Goal: Task Accomplishment & Management: Complete application form

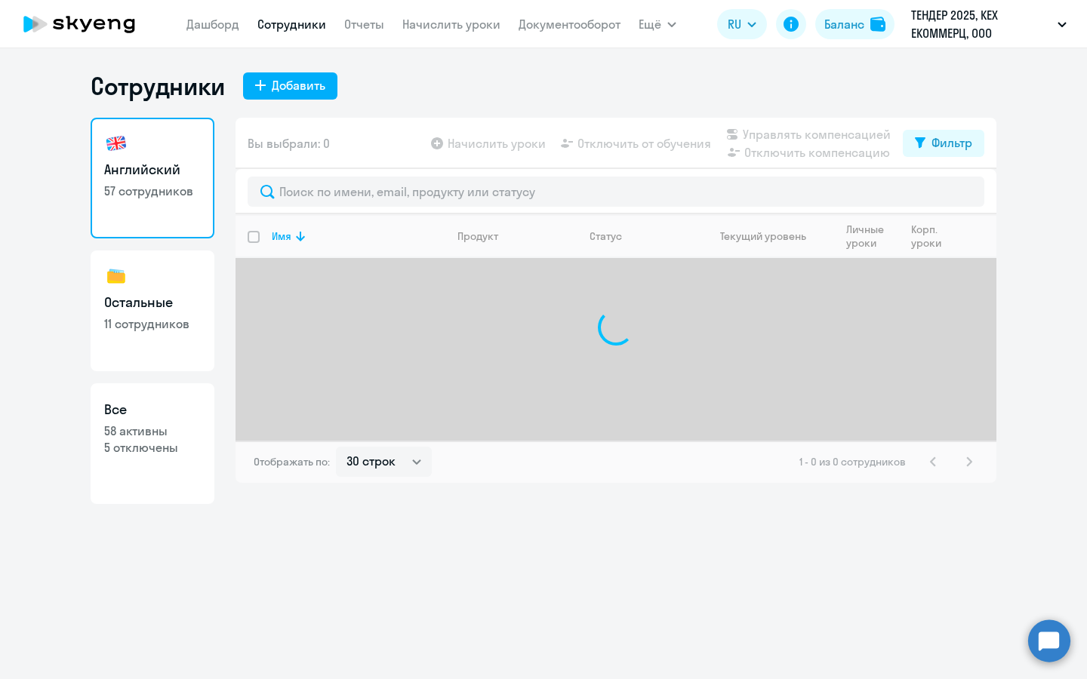
select select "30"
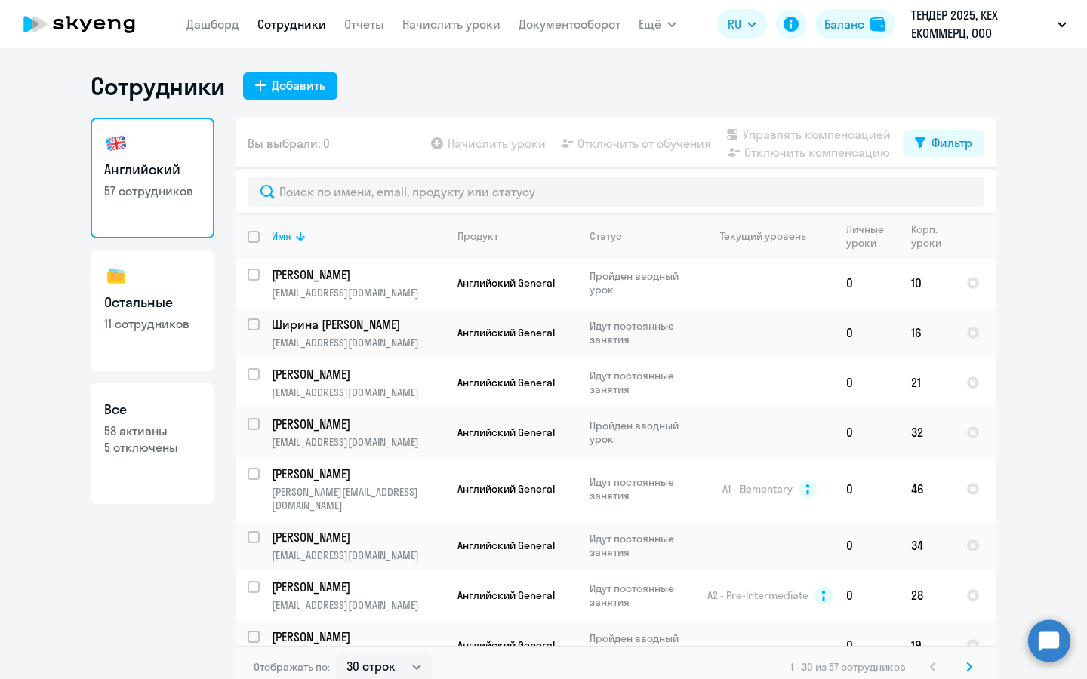
click at [1053, 641] on circle at bounding box center [1049, 641] width 42 height 42
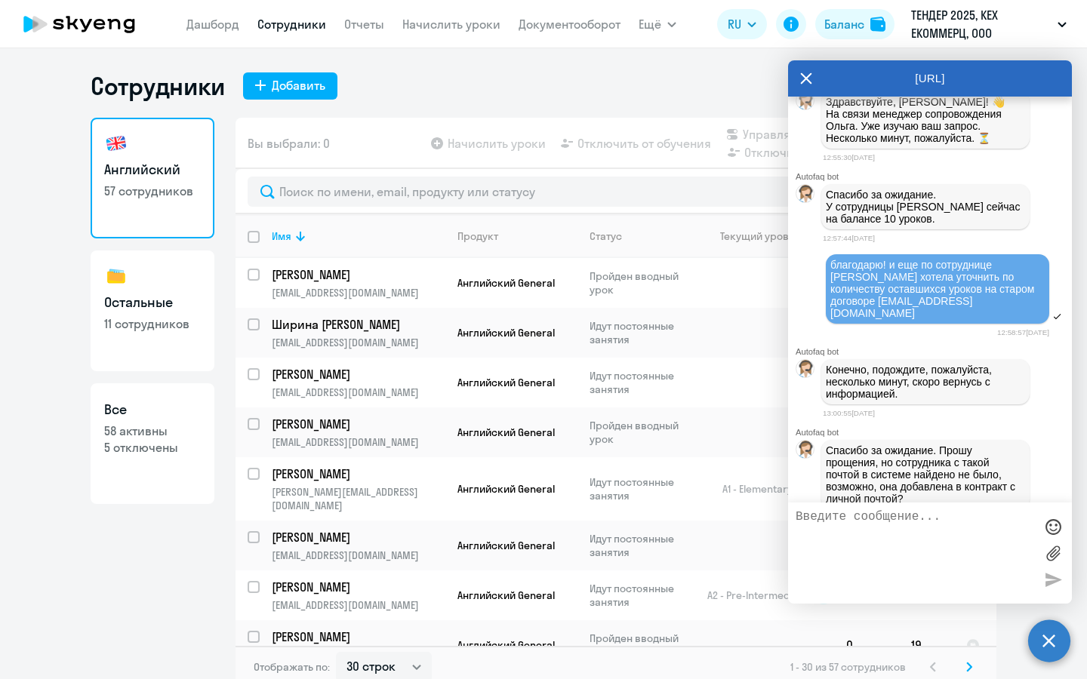
scroll to position [3010, 0]
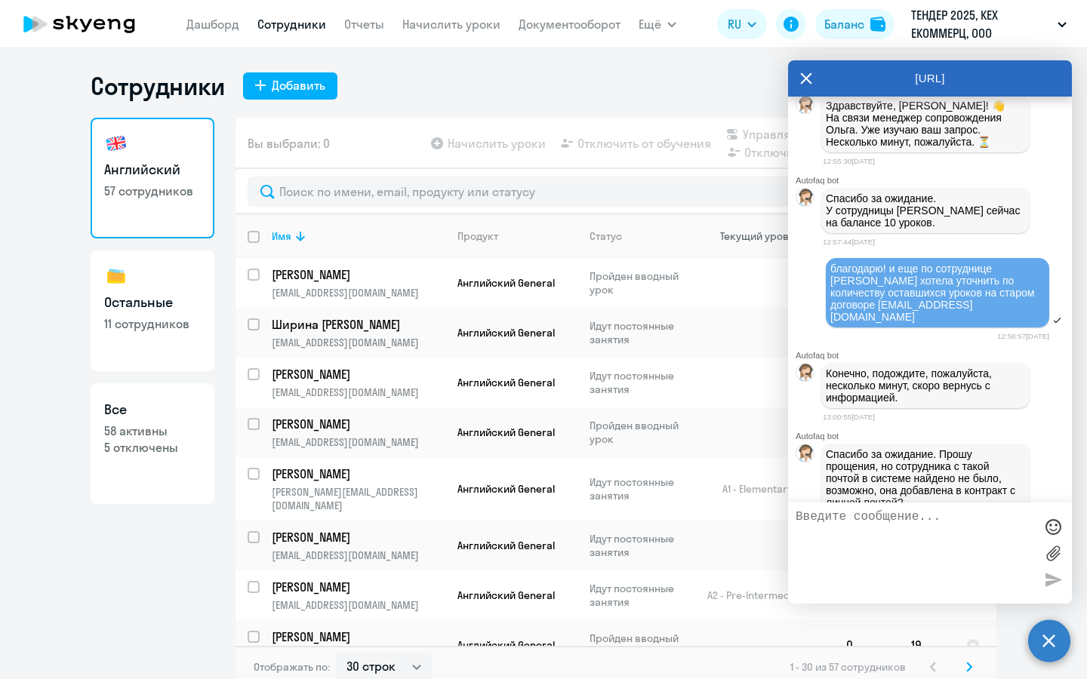
click at [741, 254] on th "Текущий уровень" at bounding box center [764, 236] width 140 height 44
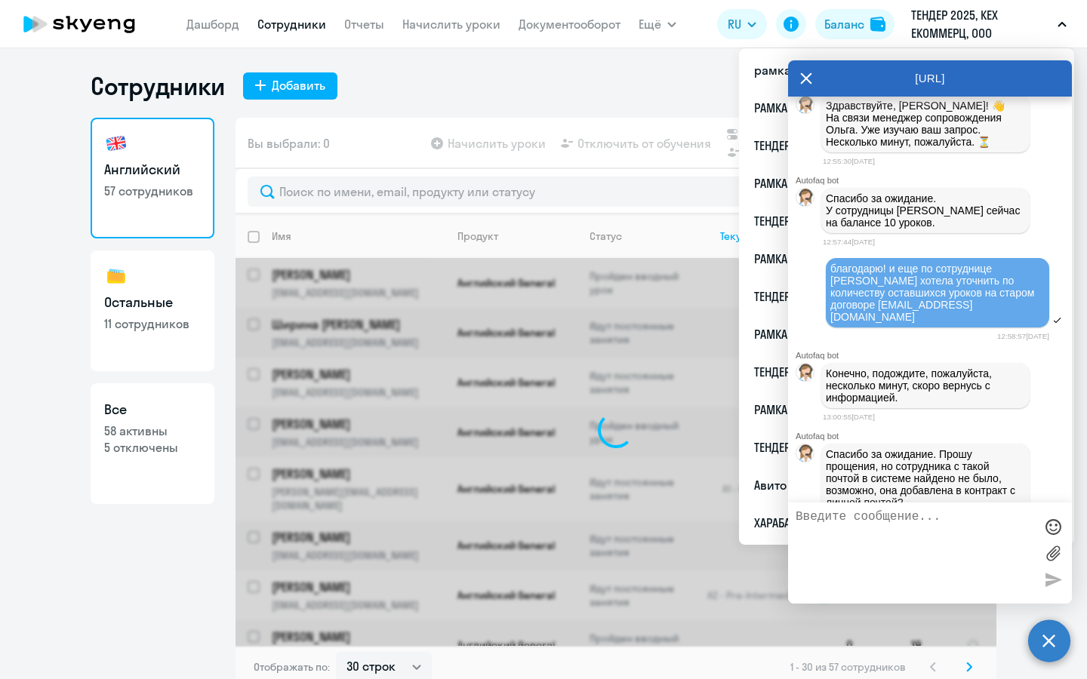
click at [988, 10] on p "ТЕНДЕР 2025, КЕХ ЕКОММЕРЦ, ООО" at bounding box center [981, 24] width 140 height 36
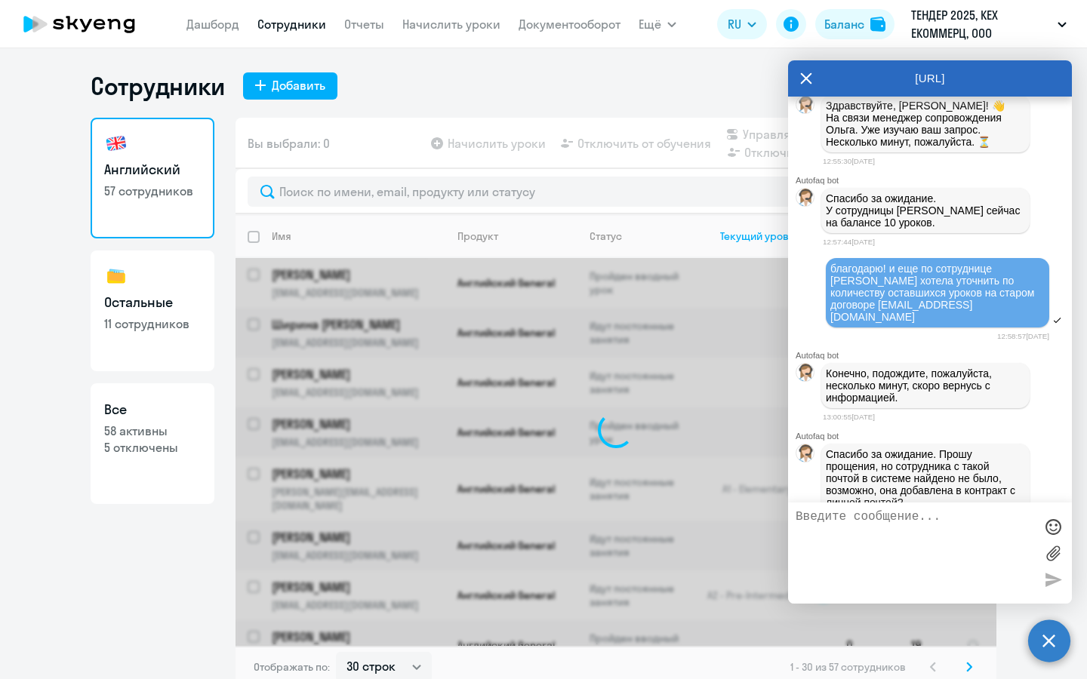
click at [804, 70] on icon at bounding box center [806, 78] width 12 height 36
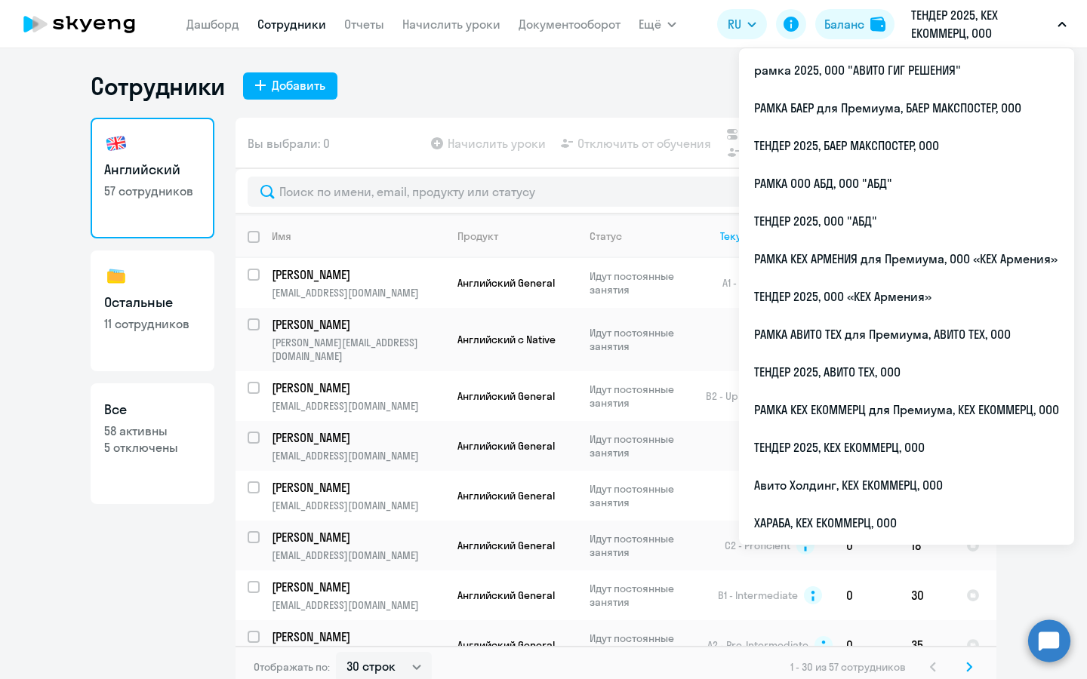
click at [965, 37] on p "ТЕНДЕР 2025, КЕХ ЕКОММЕРЦ, ООО" at bounding box center [981, 24] width 140 height 36
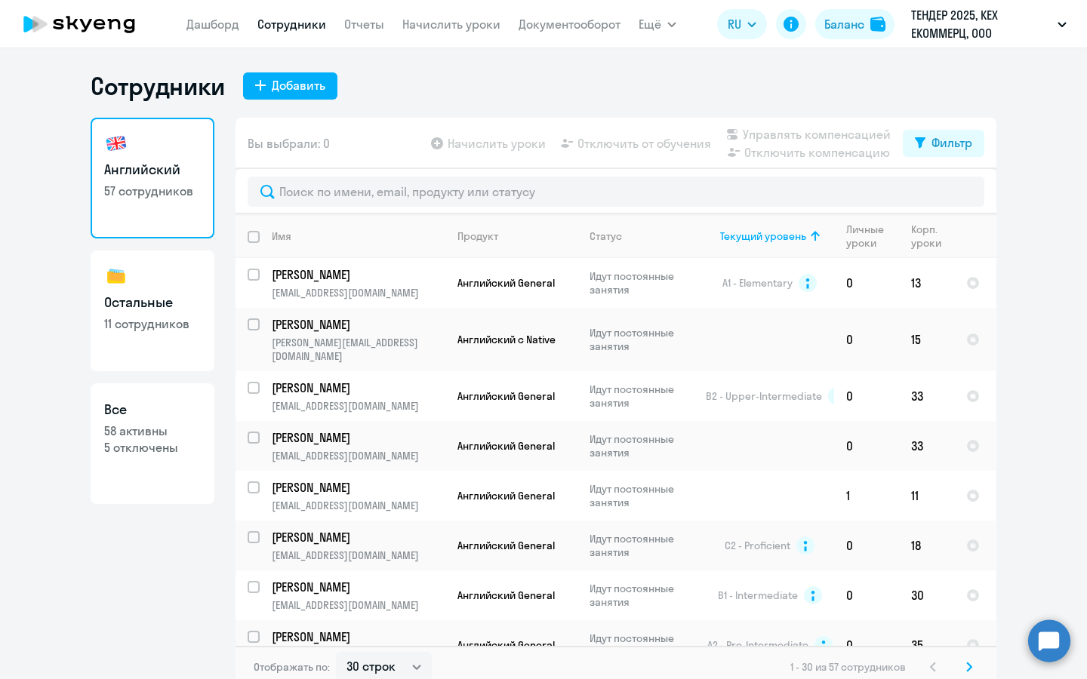
click at [965, 37] on p "ТЕНДЕР 2025, КЕХ ЕКОММЕРЦ, ООО" at bounding box center [981, 24] width 140 height 36
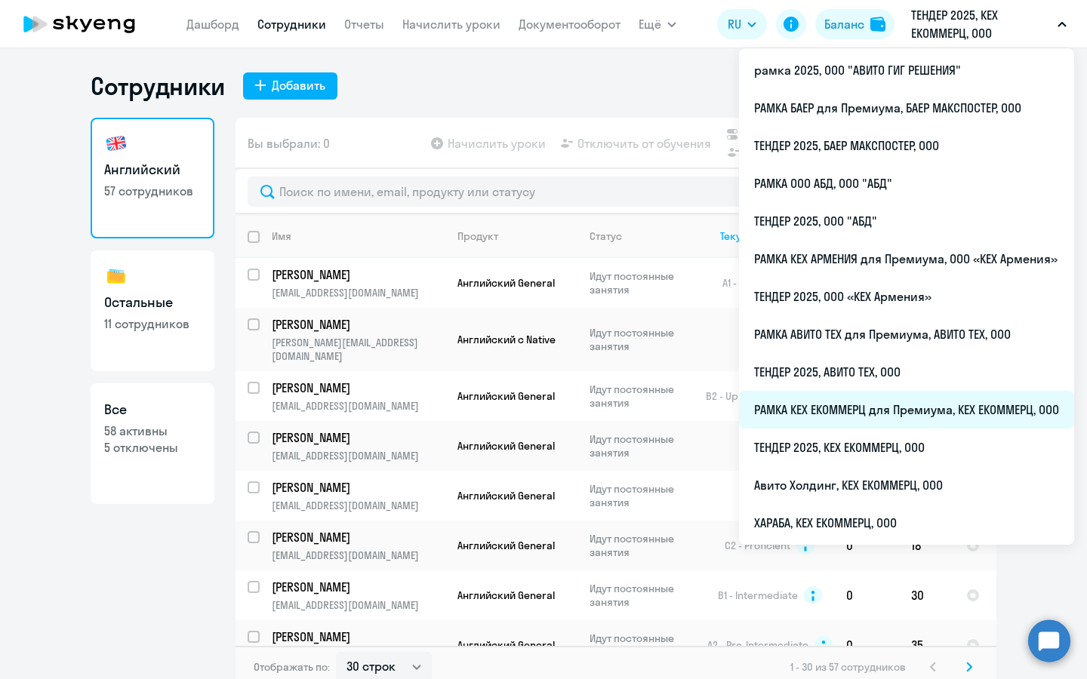
click at [929, 410] on li "РАМКА КЕХ ЕКОММЕРЦ для Премиума, КЕХ ЕКОММЕРЦ, ООО" at bounding box center [906, 410] width 335 height 38
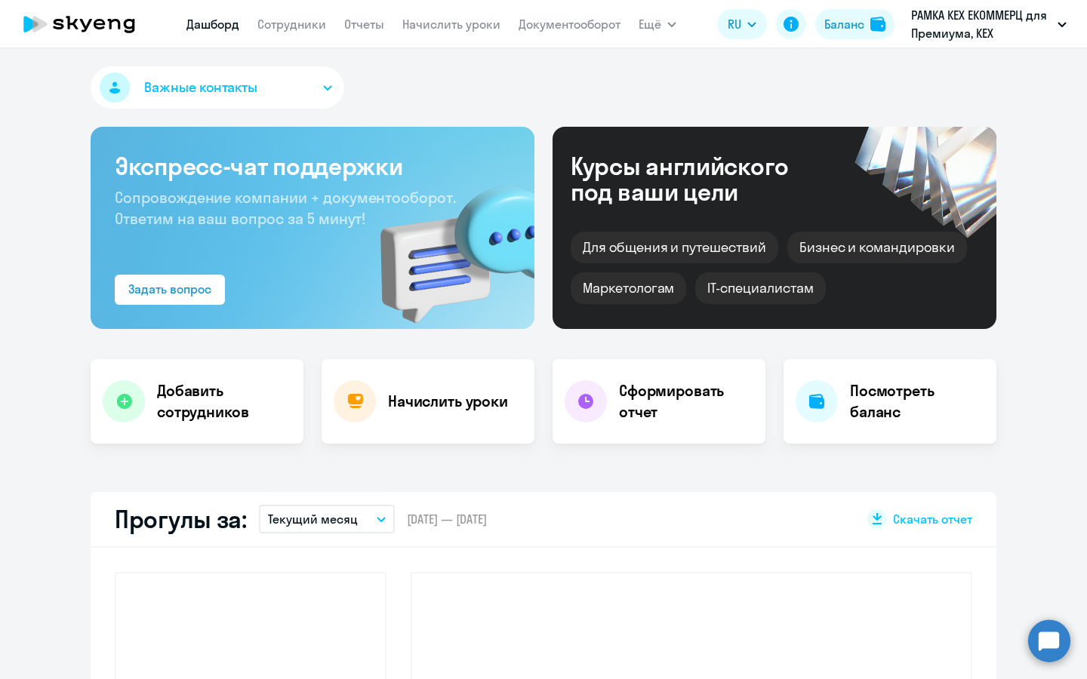
select select "30"
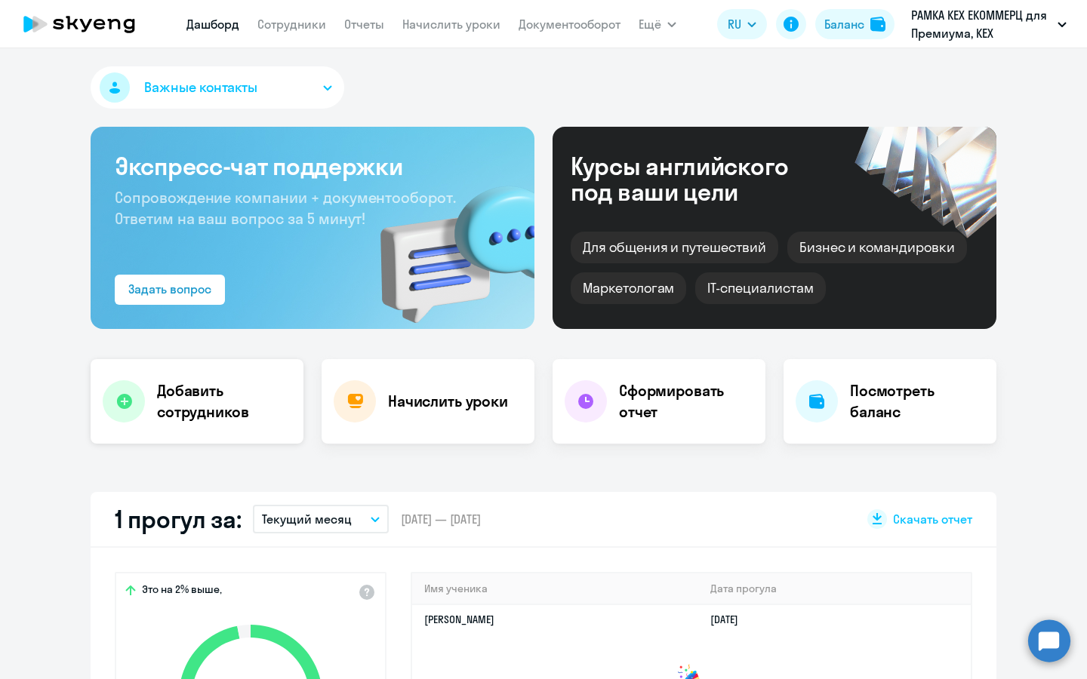
click at [174, 415] on h4 "Добавить сотрудников" at bounding box center [224, 401] width 134 height 42
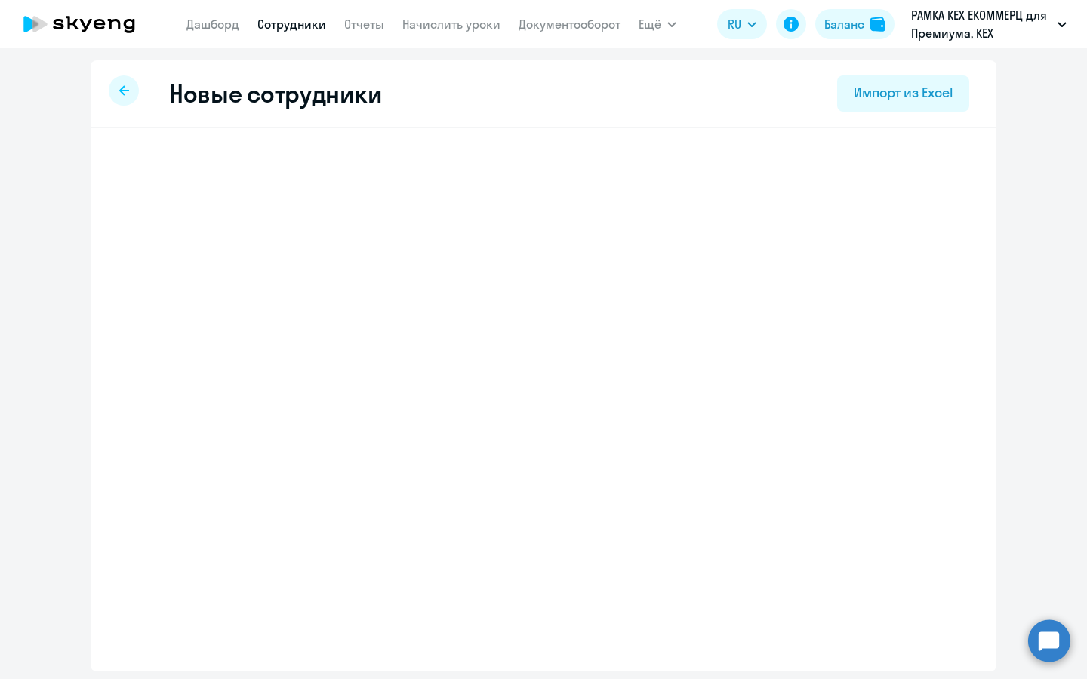
select select "english_adult_not_native_speaker_premium"
select select "3"
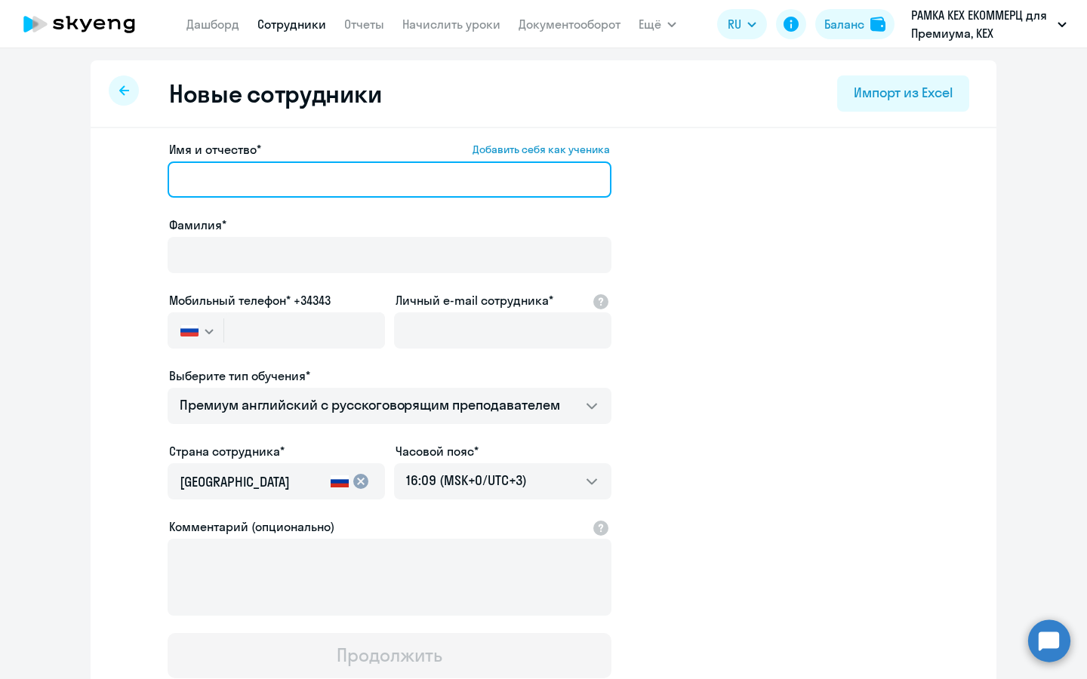
click at [357, 171] on input "Имя и отчество* Добавить себя как ученика" at bounding box center [390, 180] width 444 height 36
type input "[PERSON_NAME]"
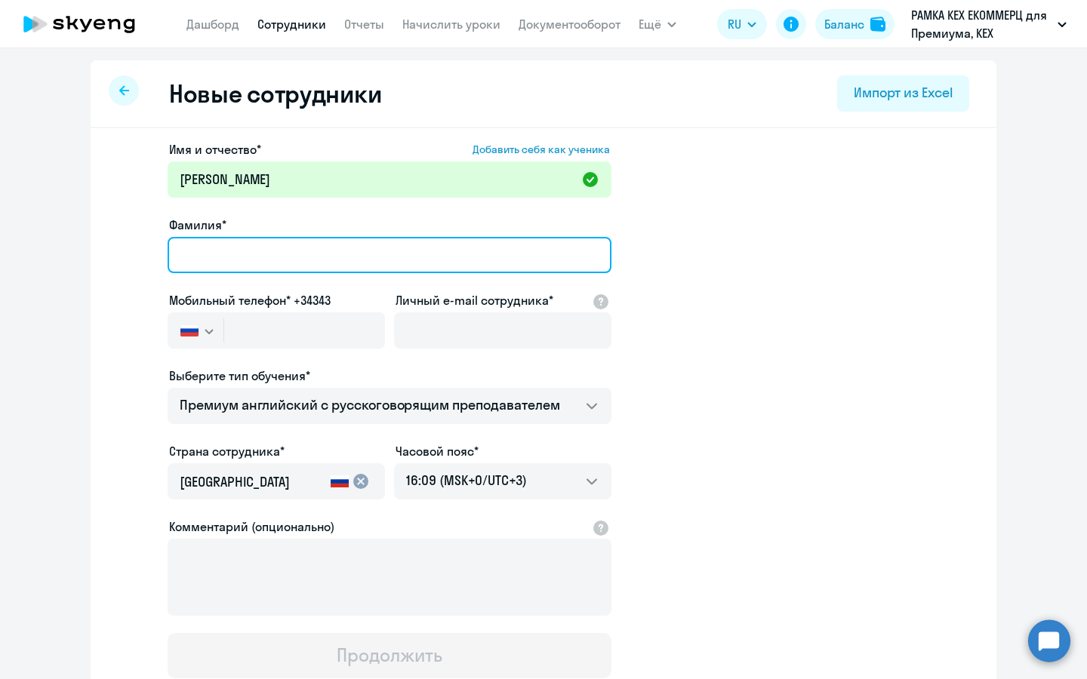
click at [534, 254] on input "Фамилия*" at bounding box center [390, 255] width 444 height 36
paste input "[PERSON_NAME]"
type input "[PERSON_NAME]"
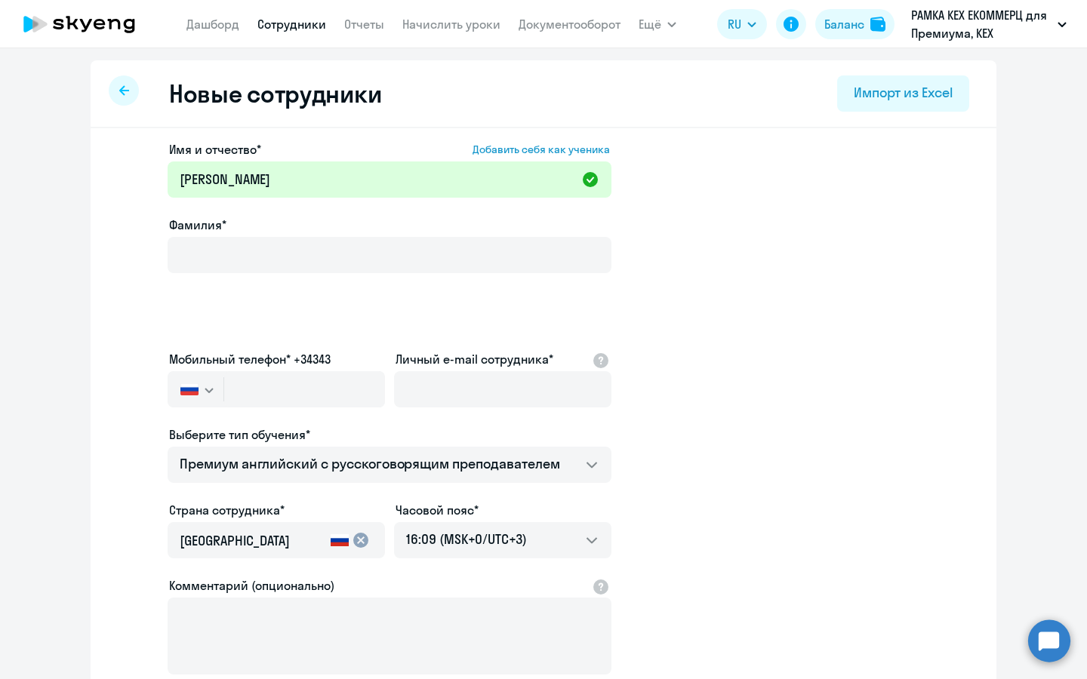
click at [436, 202] on div at bounding box center [390, 201] width 444 height 6
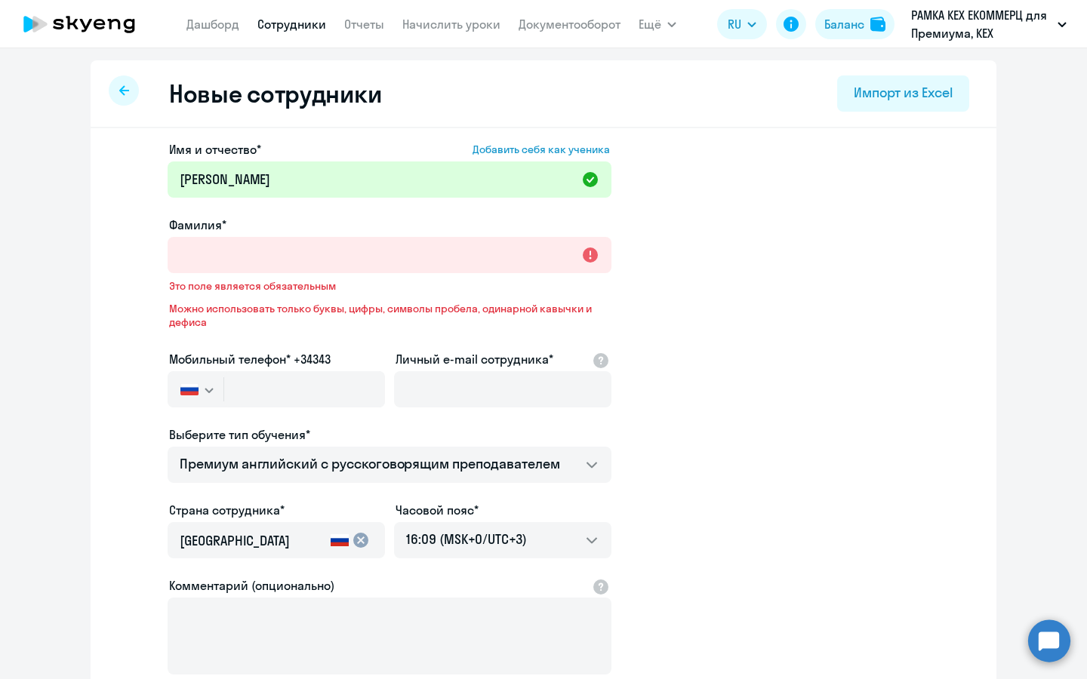
click at [436, 202] on div at bounding box center [390, 201] width 444 height 6
click at [436, 184] on input "[PERSON_NAME]" at bounding box center [390, 180] width 444 height 36
paste input "[PERSON_NAME]"
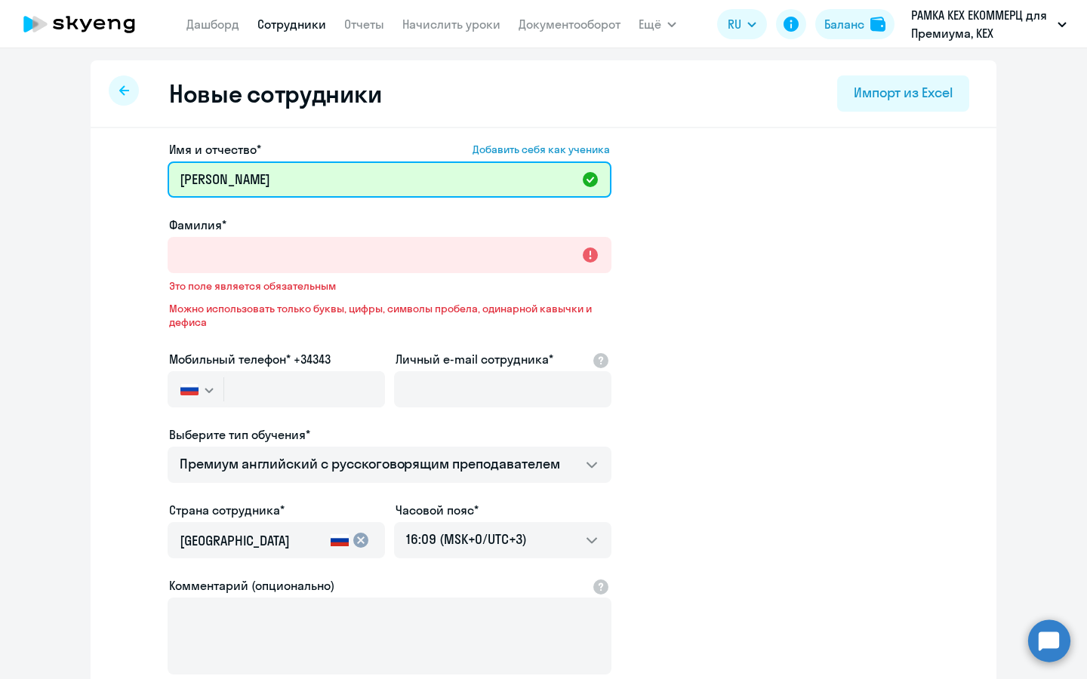
type input "[PERSON_NAME]"
click at [380, 283] on span "Это поле является обязательным" at bounding box center [389, 286] width 441 height 14
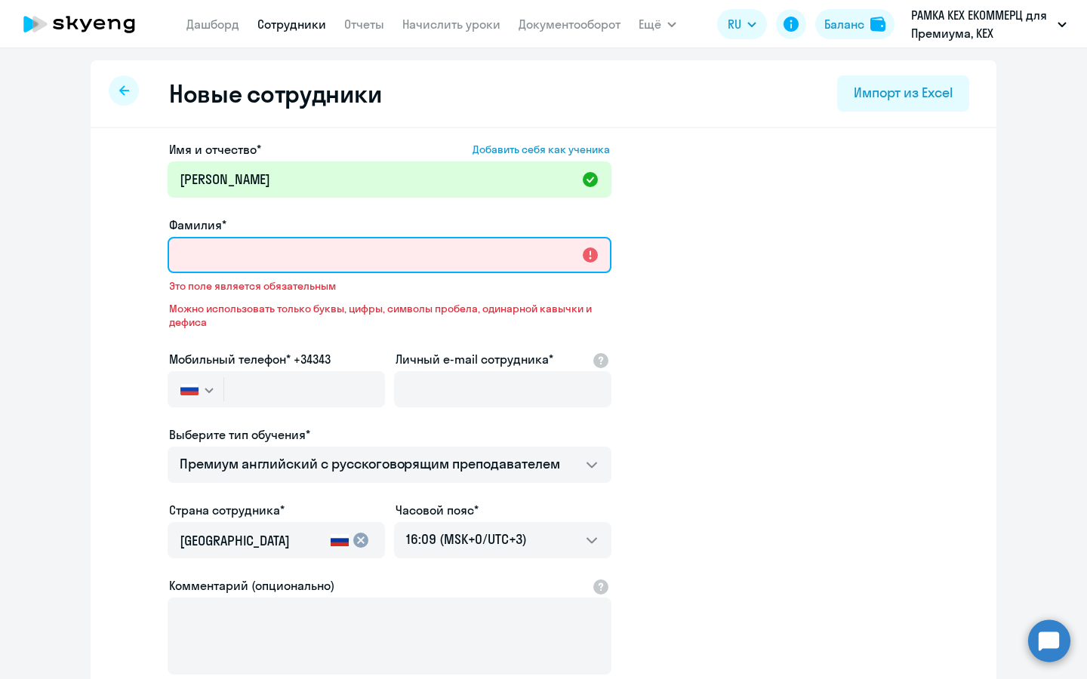
click at [385, 269] on input "Фамилия*" at bounding box center [390, 255] width 444 height 36
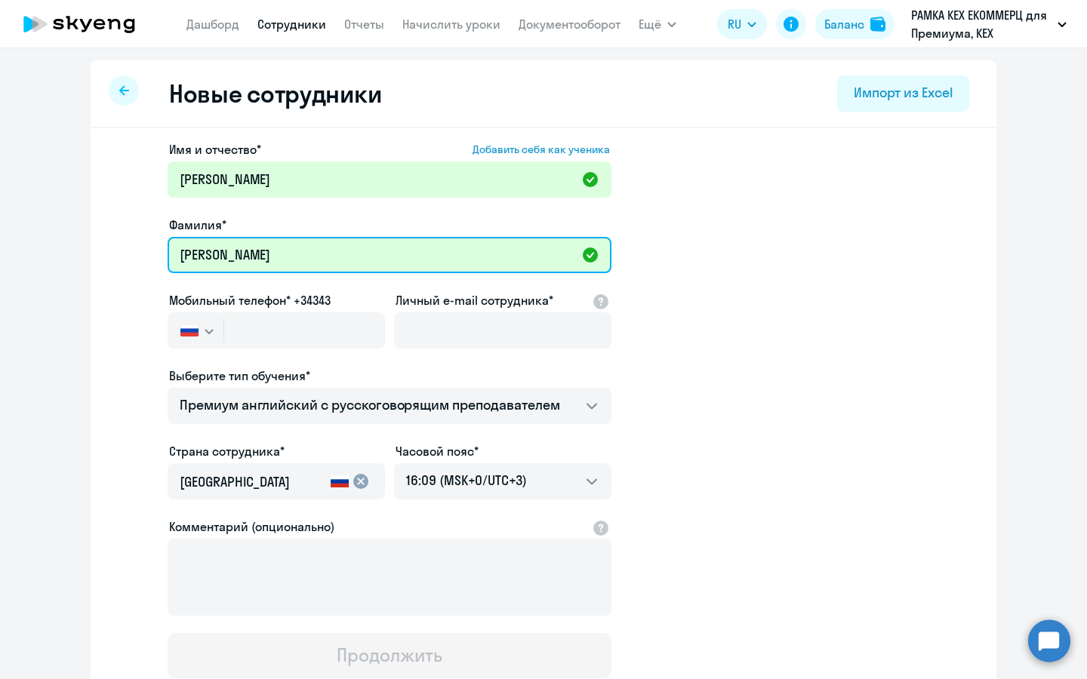
type input "[PERSON_NAME]"
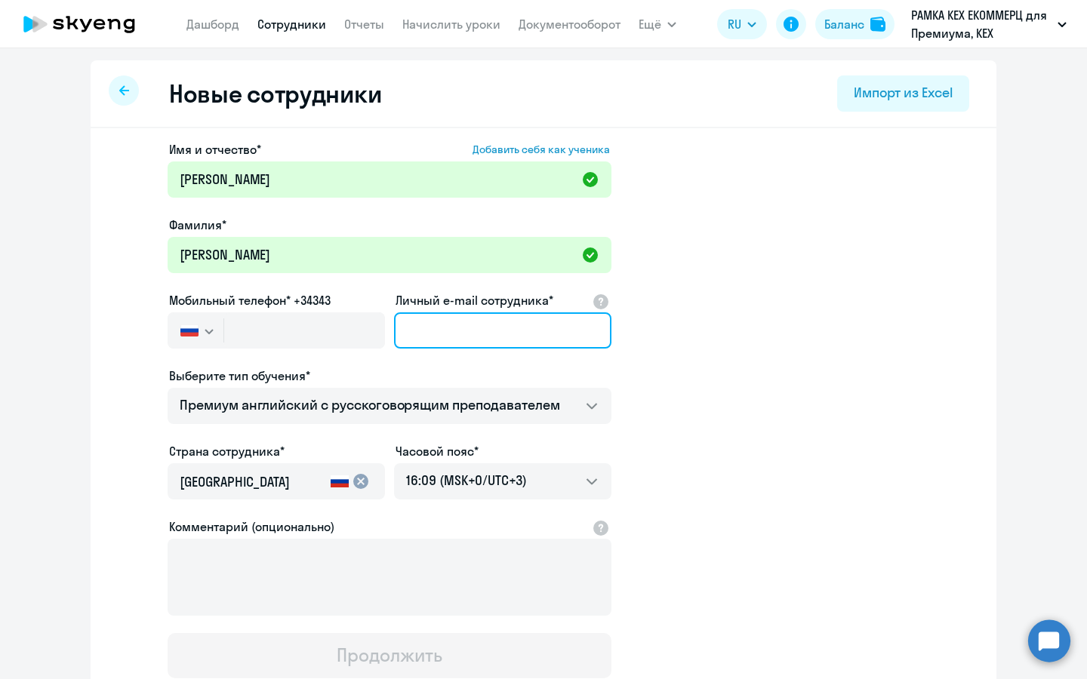
click at [504, 313] on input "Личный e-mail сотрудника*" at bounding box center [502, 331] width 217 height 36
paste input "[EMAIL_ADDRESS][DOMAIN_NAME]"
type input "[EMAIL_ADDRESS][DOMAIN_NAME]"
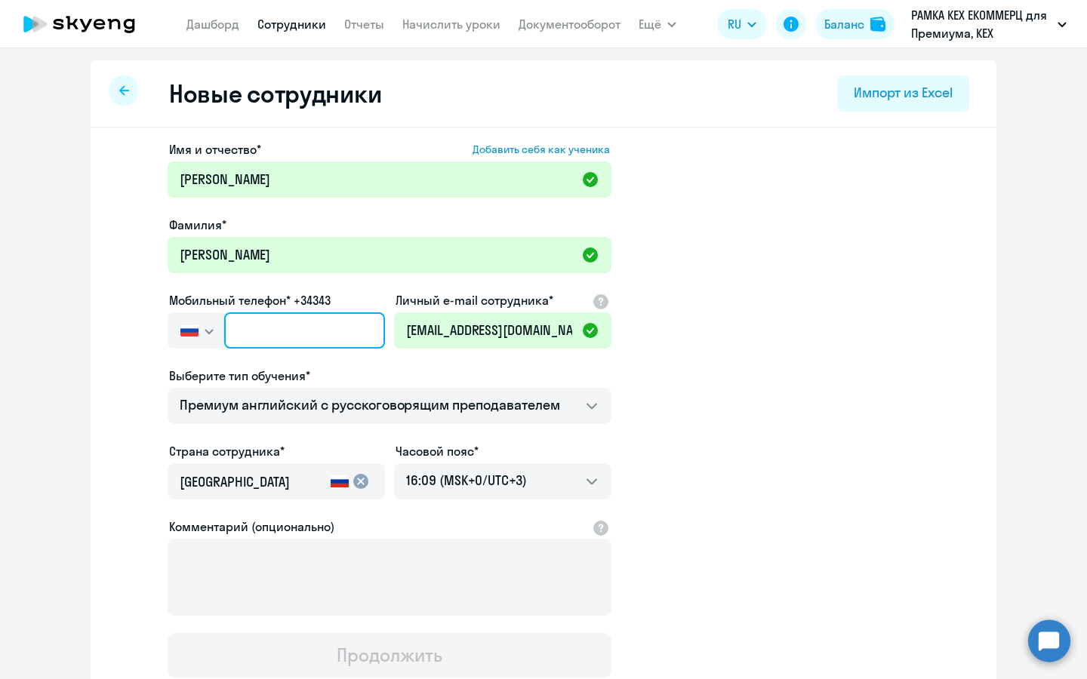
click at [340, 341] on input "text" at bounding box center [304, 331] width 161 height 36
paste input "[PHONE_NUMBER]"
type input "[PHONE_NUMBER]"
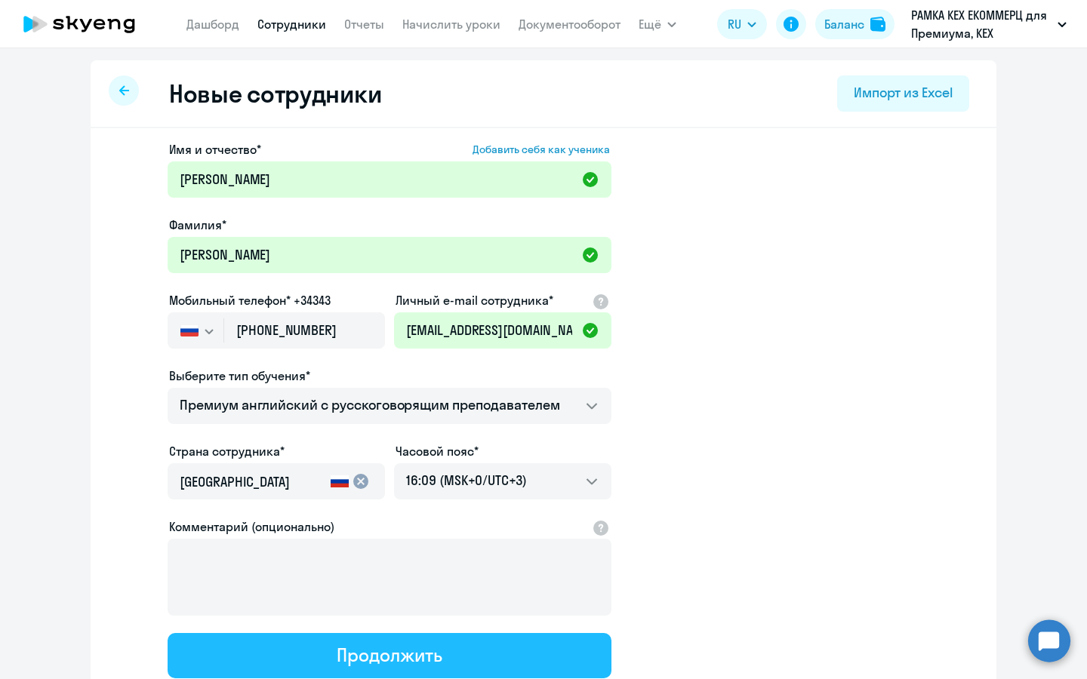
click at [389, 645] on div "Продолжить" at bounding box center [389, 655] width 105 height 24
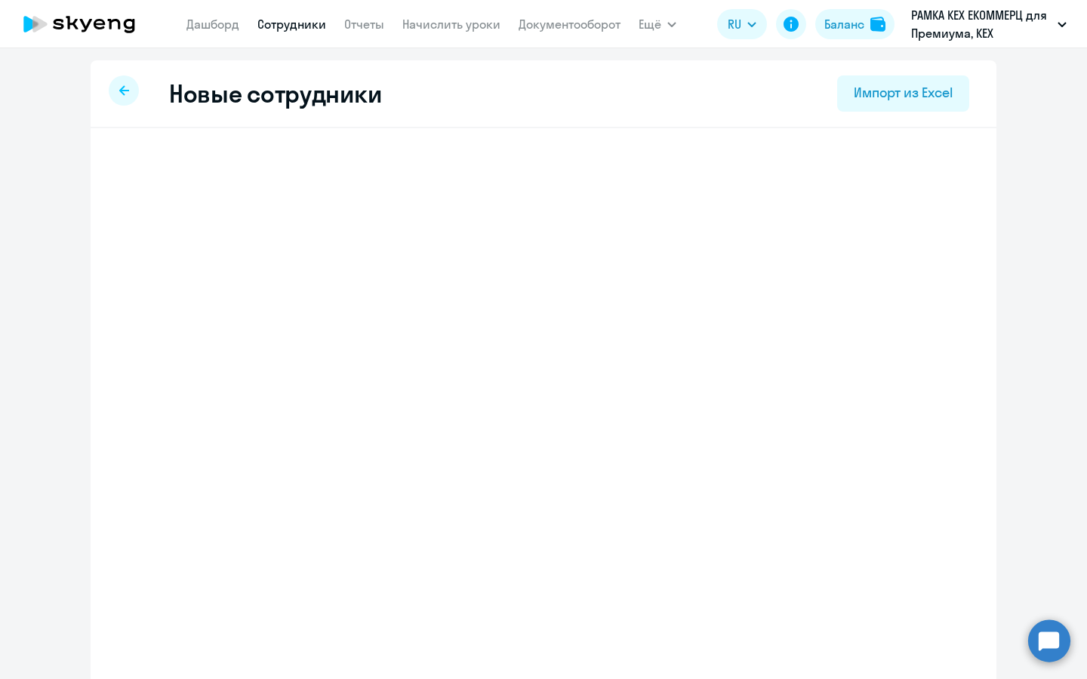
select select "english_adult_not_native_speaker_premium"
select select "3"
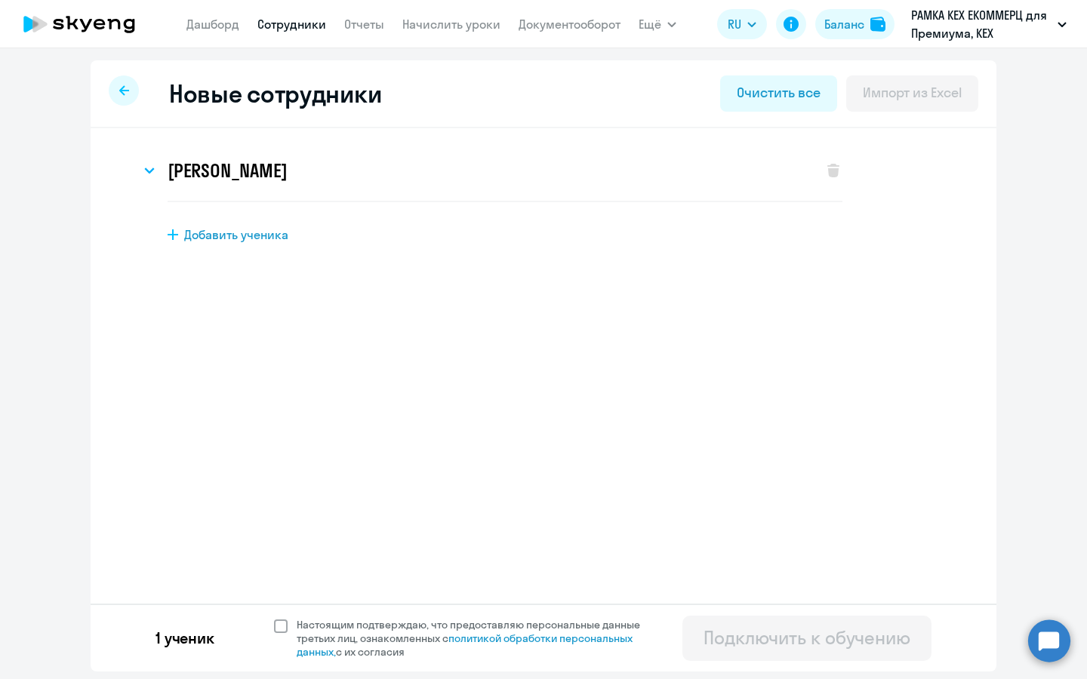
click at [381, 636] on span "Настоящим подтверждаю, что предоставляю персональные данные третьих лиц, ознако…" at bounding box center [478, 638] width 362 height 41
click at [274, 618] on input "Настоящим подтверждаю, что предоставляю персональные данные третьих лиц, ознако…" at bounding box center [273, 617] width 1 height 1
checkbox input "true"
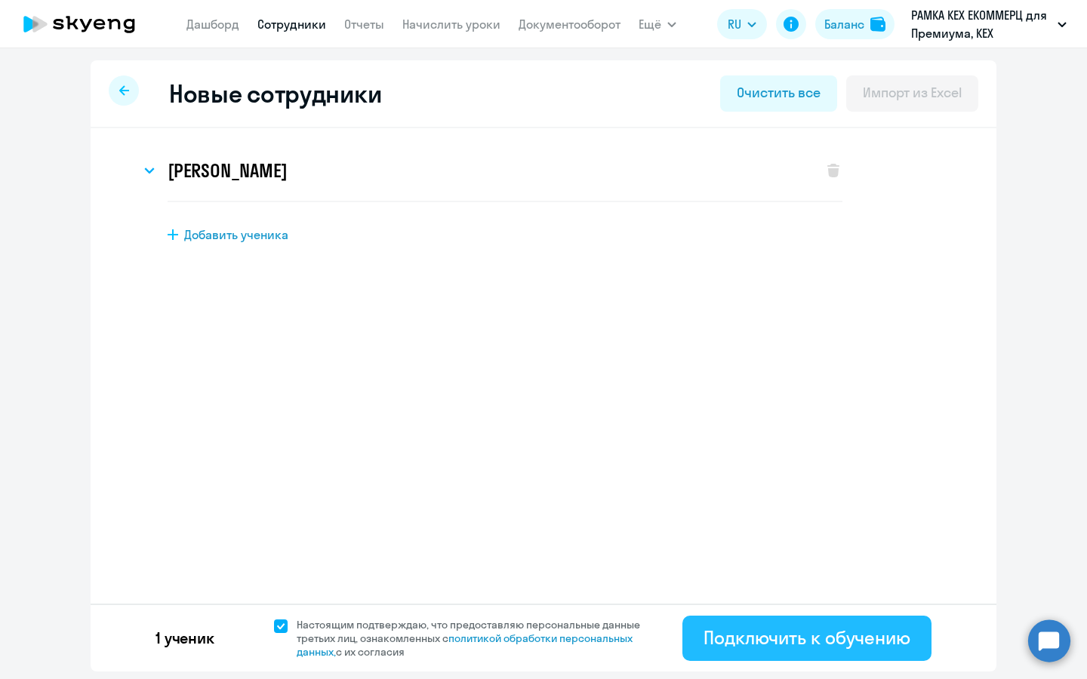
click at [736, 645] on div "Подключить к обучению" at bounding box center [807, 638] width 207 height 24
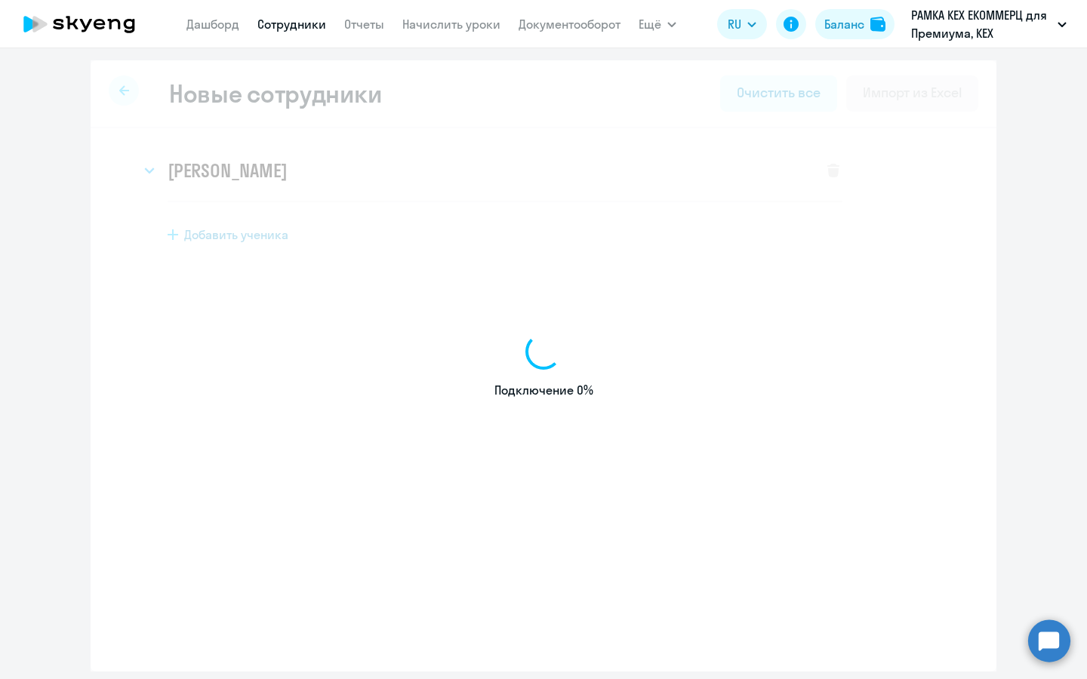
select select "english_adult_not_native_speaker_premium"
select select "3"
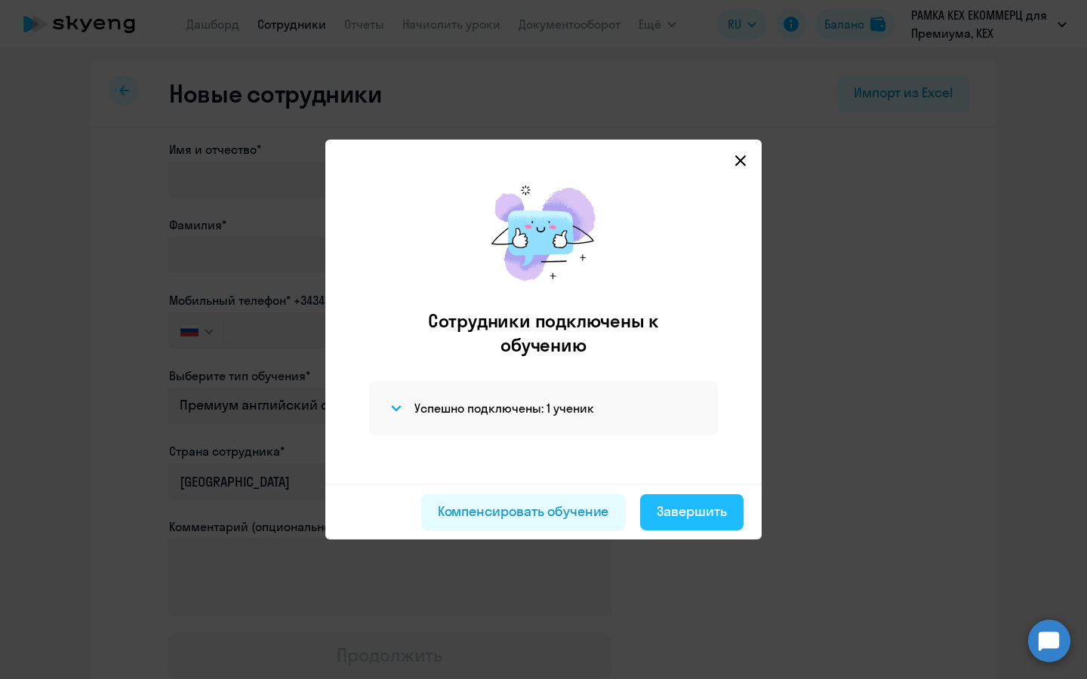
click at [699, 512] on div "Завершить" at bounding box center [692, 512] width 70 height 20
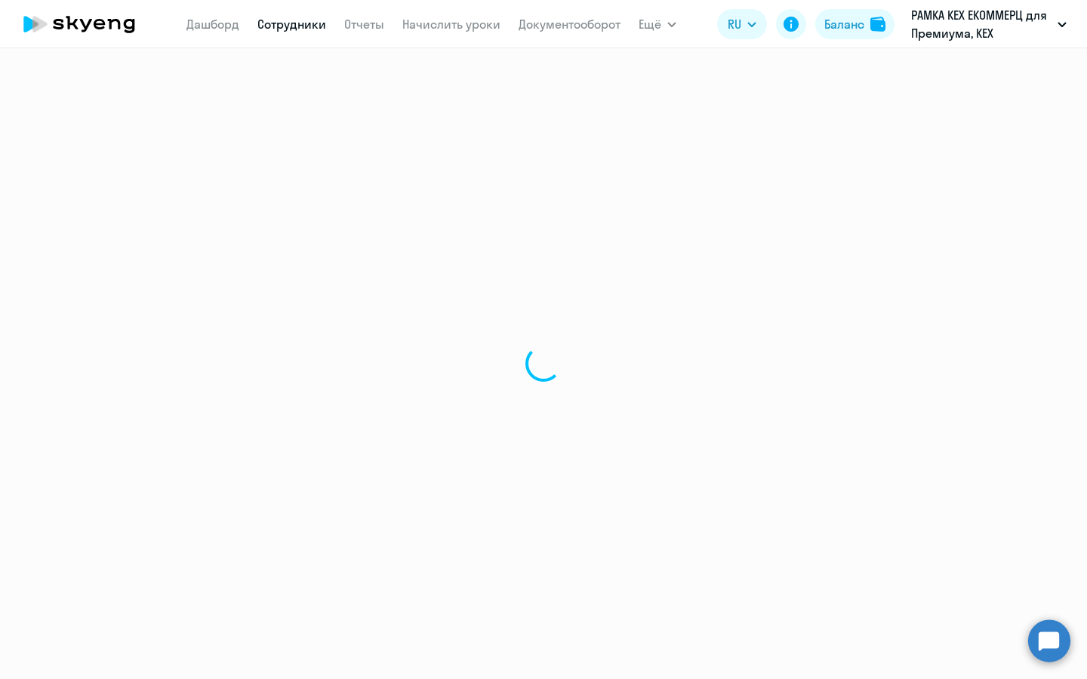
select select "30"
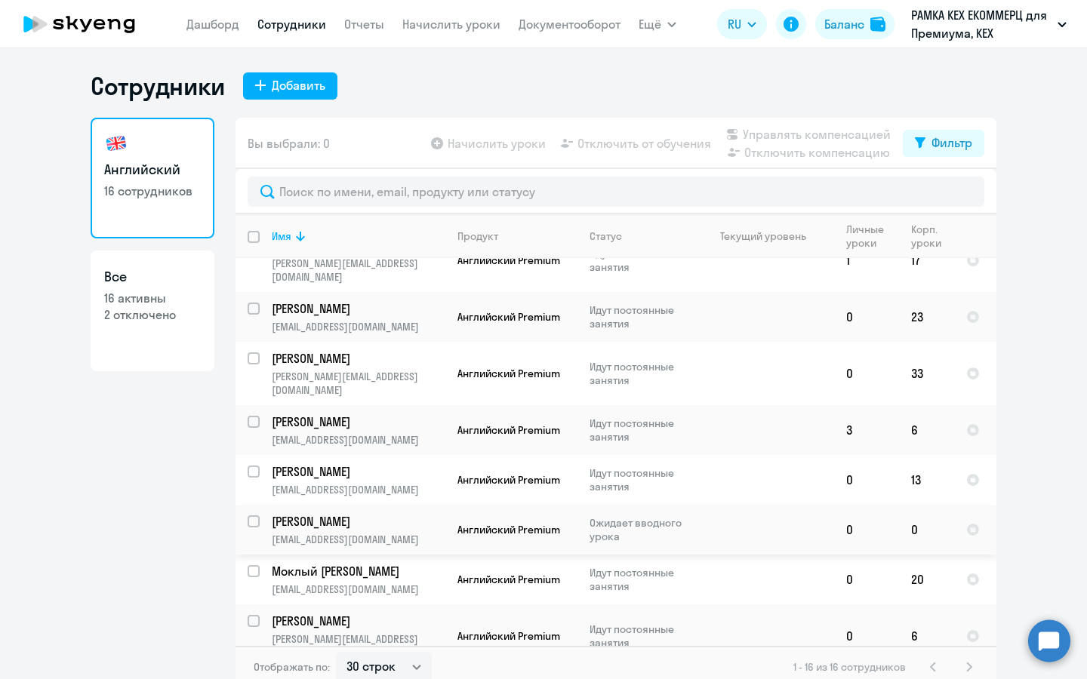
scroll to position [31, 0]
click at [673, 515] on p "Ожидает вводного урока" at bounding box center [641, 528] width 103 height 27
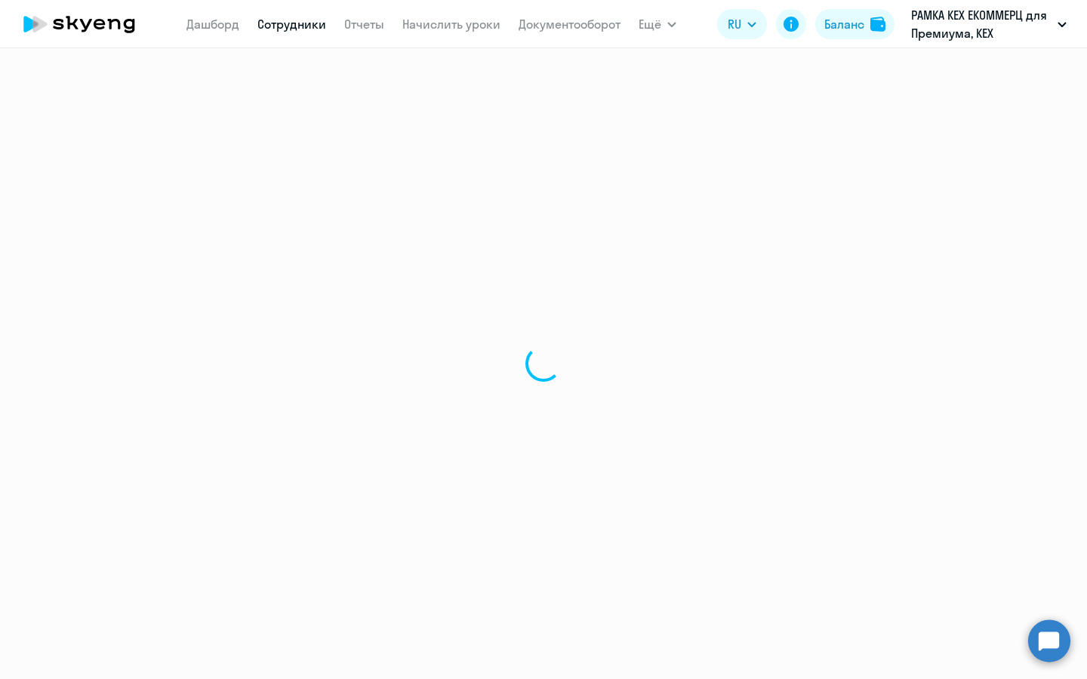
select select "english"
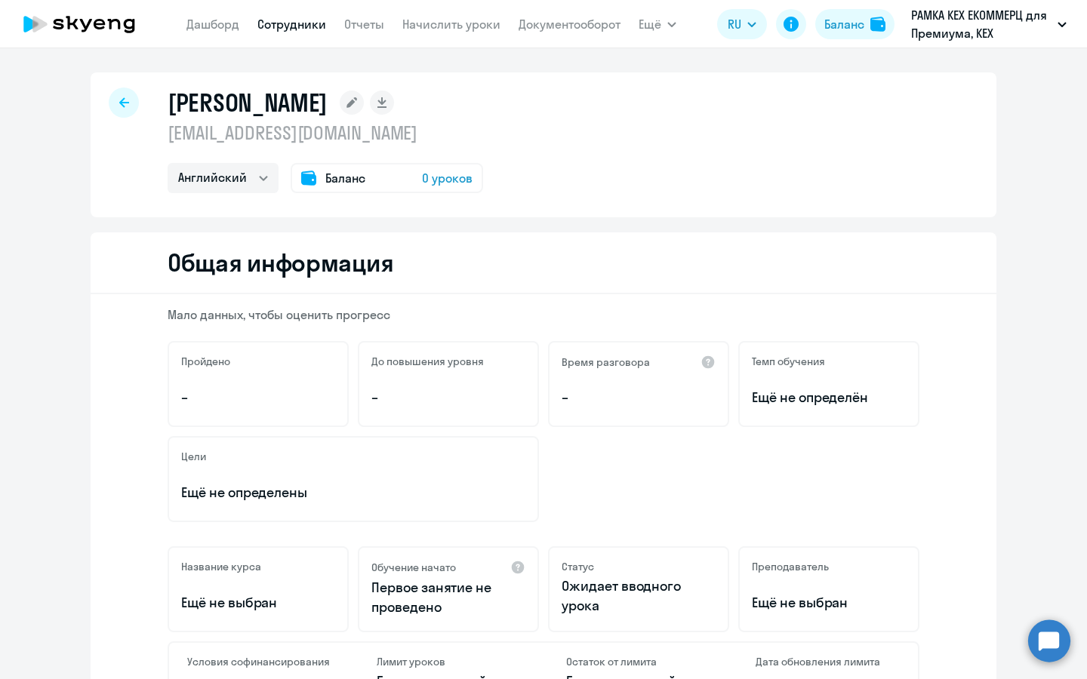
click at [440, 183] on span "0 уроков" at bounding box center [447, 178] width 51 height 18
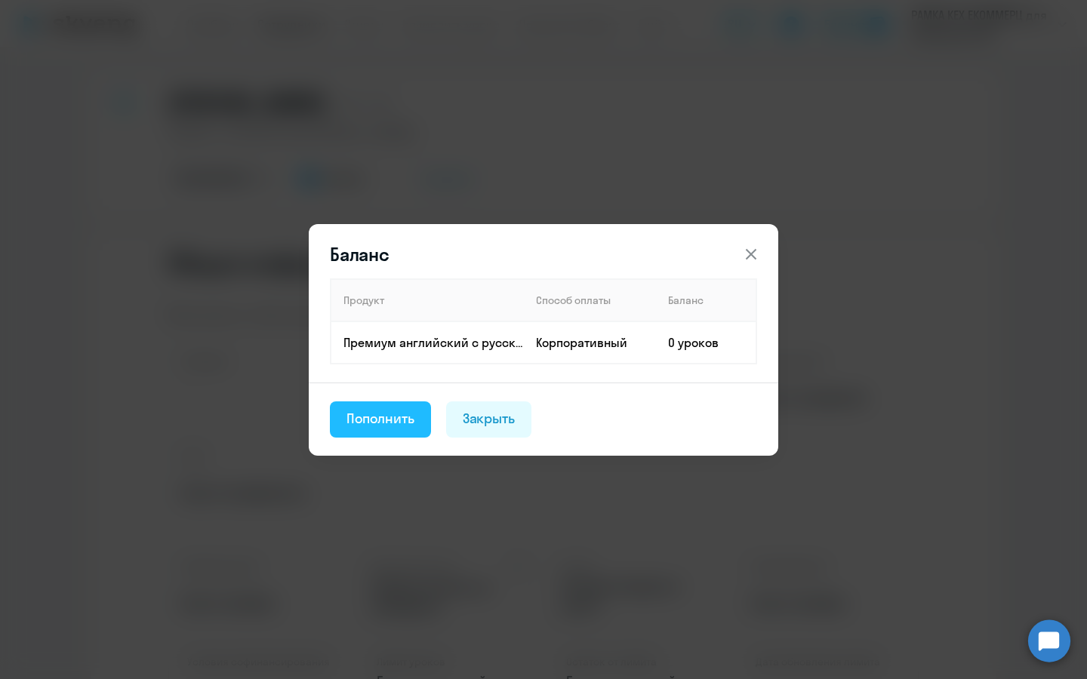
click at [378, 409] on div "Пополнить" at bounding box center [380, 419] width 68 height 20
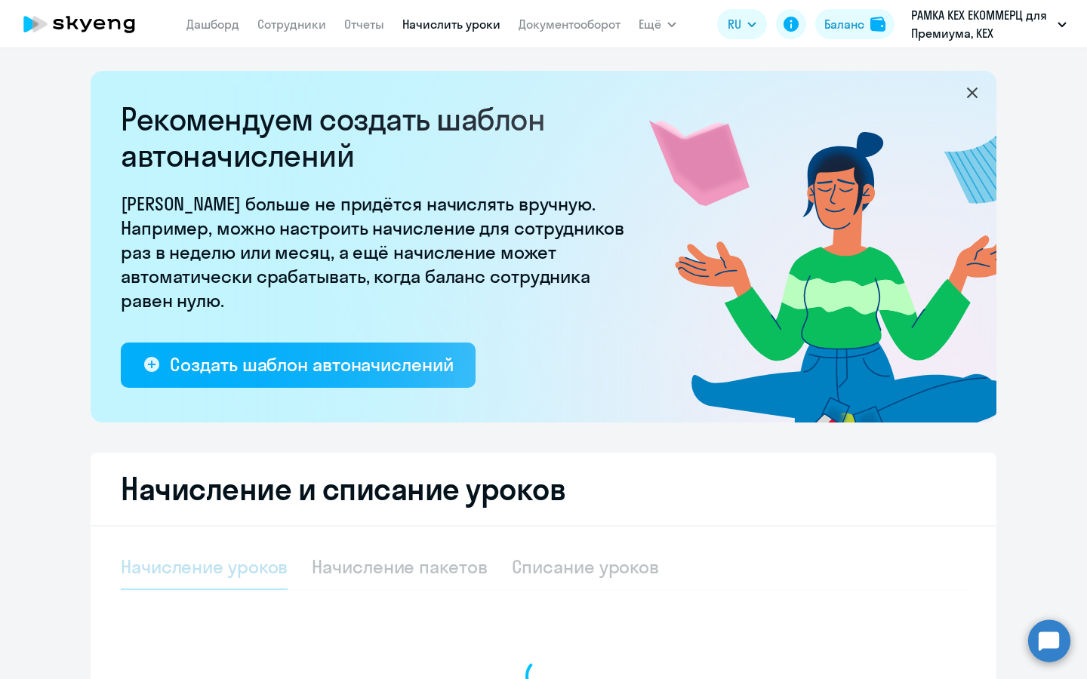
select select "10"
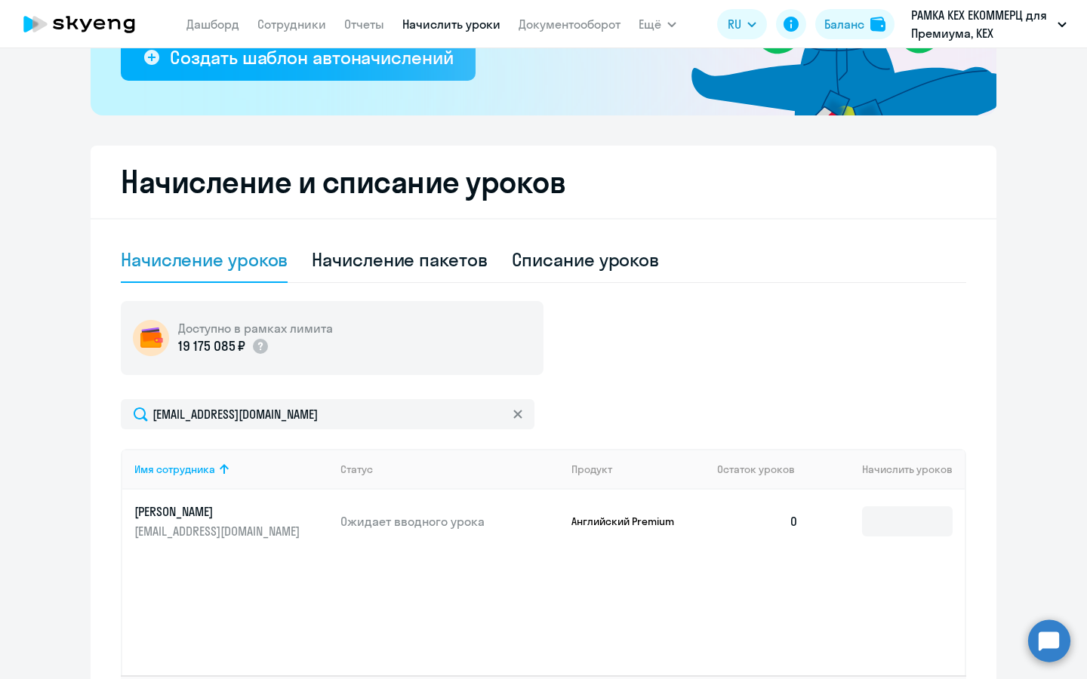
scroll to position [310, 0]
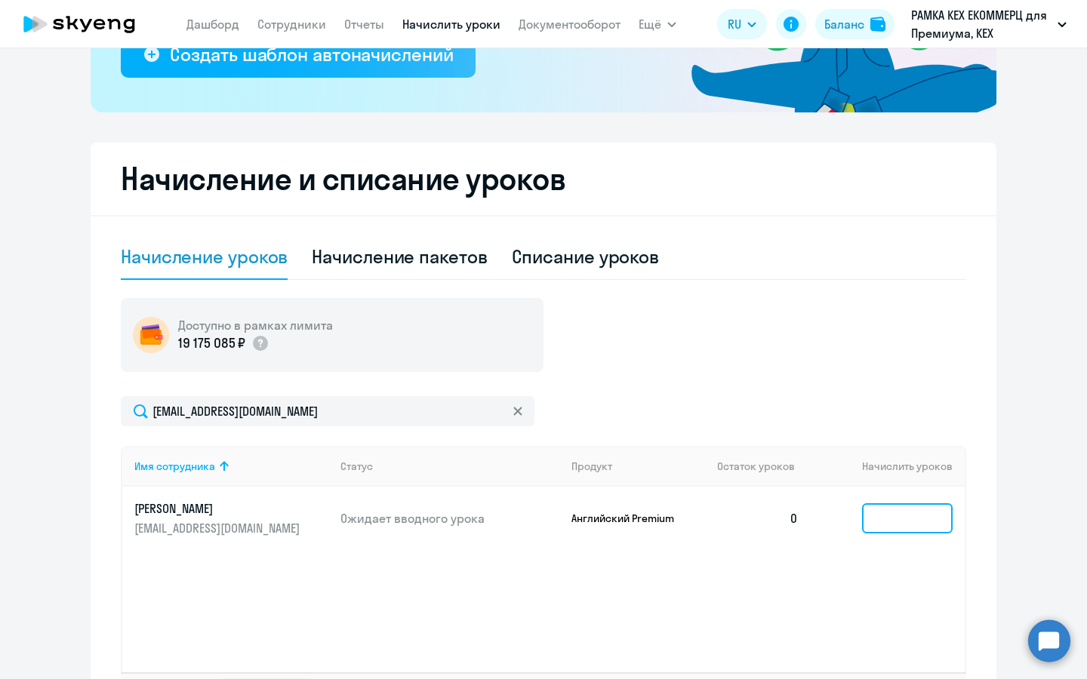
click at [908, 531] on input at bounding box center [907, 518] width 91 height 30
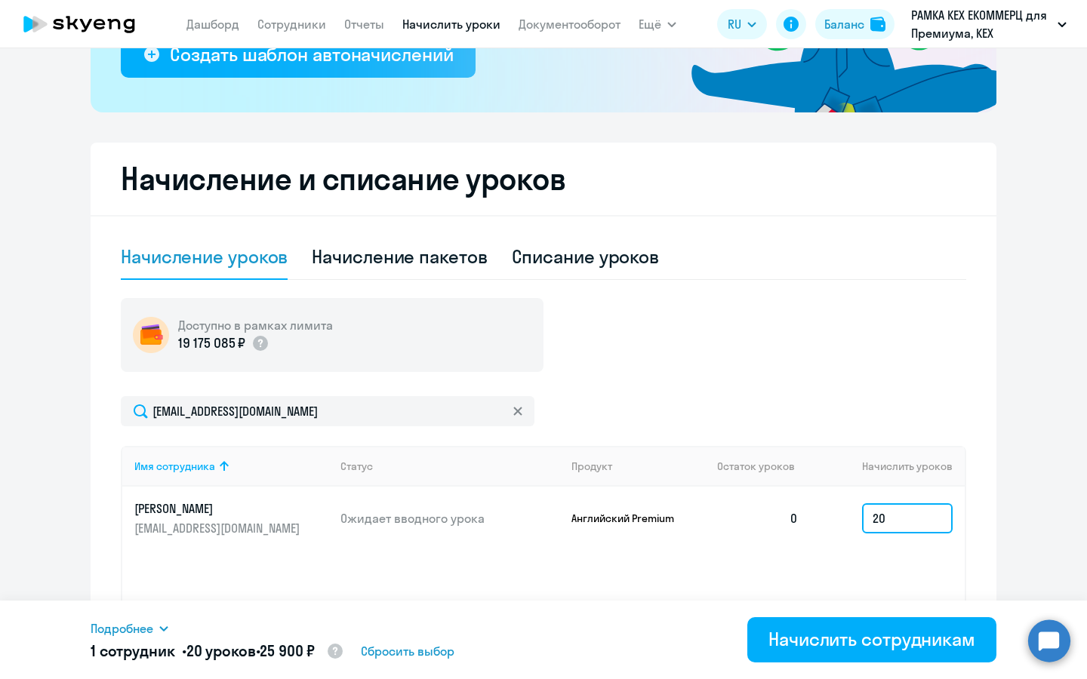
type input "20"
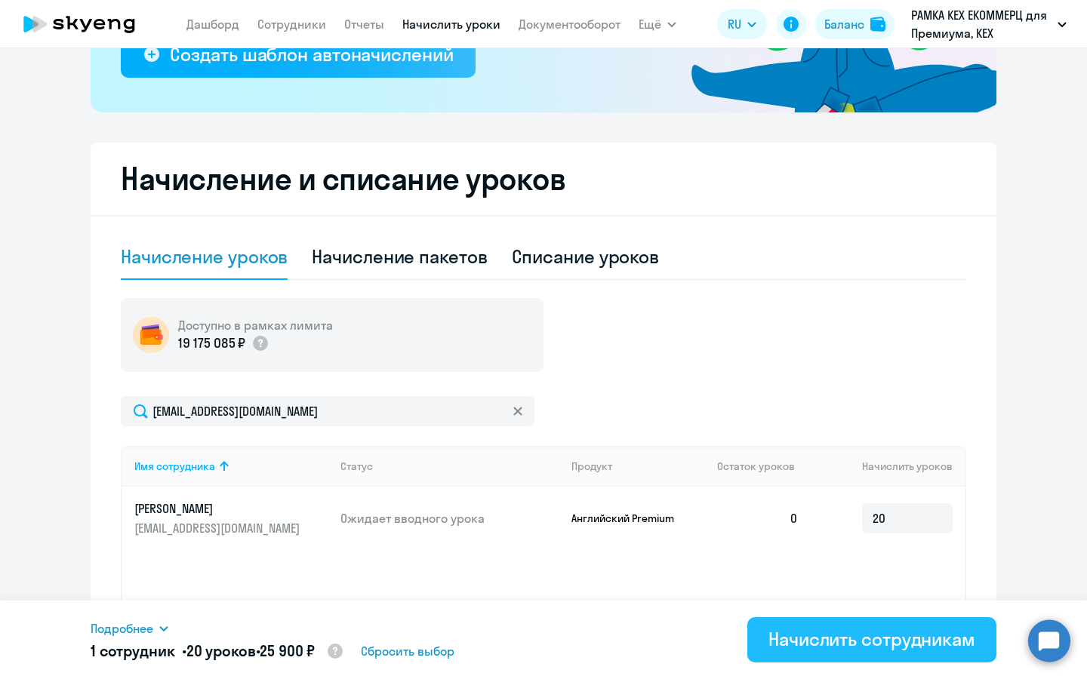
click at [883, 640] on div "Начислить сотрудникам" at bounding box center [871, 639] width 207 height 24
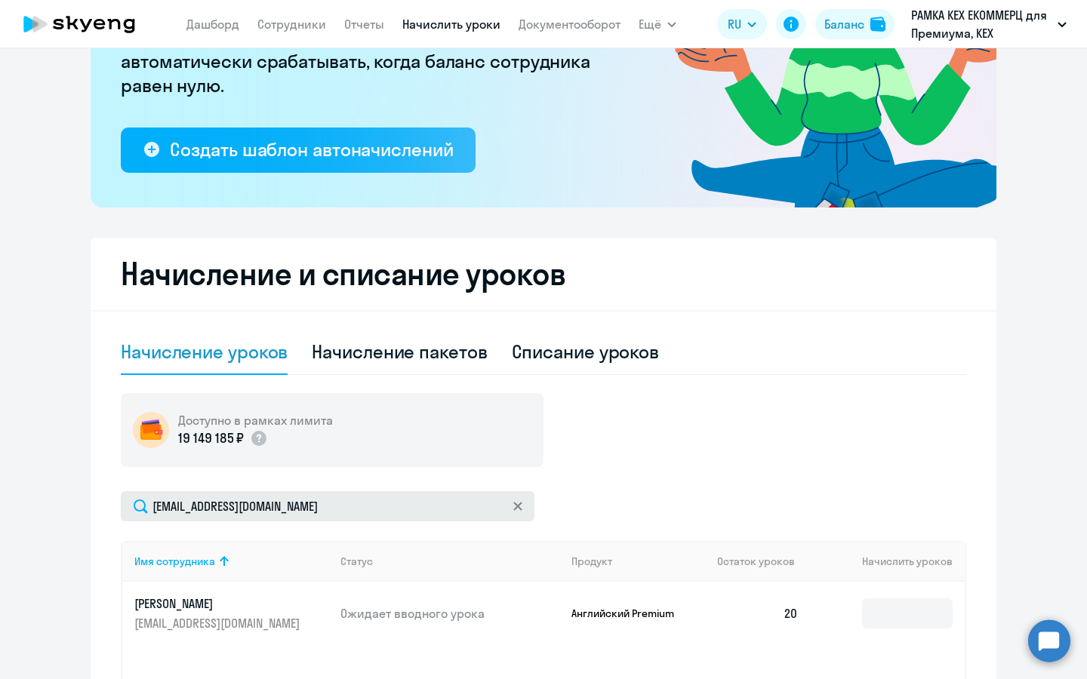
scroll to position [0, 0]
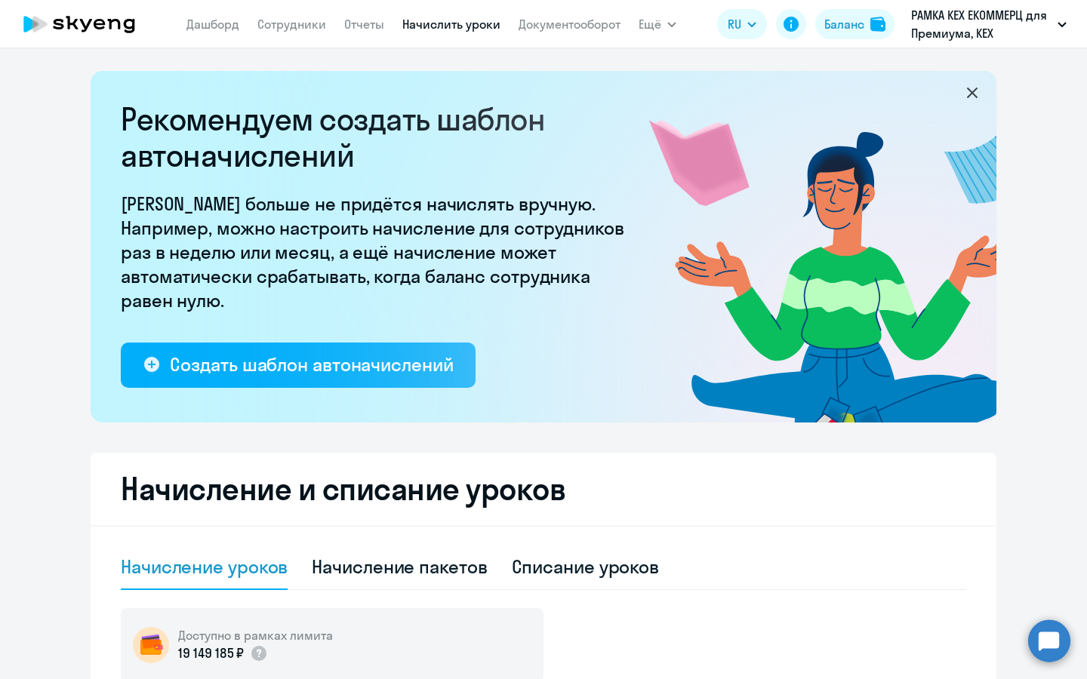
click at [298, 34] on nav "[PERSON_NAME] Отчеты Начислить уроки Документооборот" at bounding box center [403, 24] width 434 height 30
click at [298, 21] on link "Сотрудники" at bounding box center [291, 24] width 69 height 15
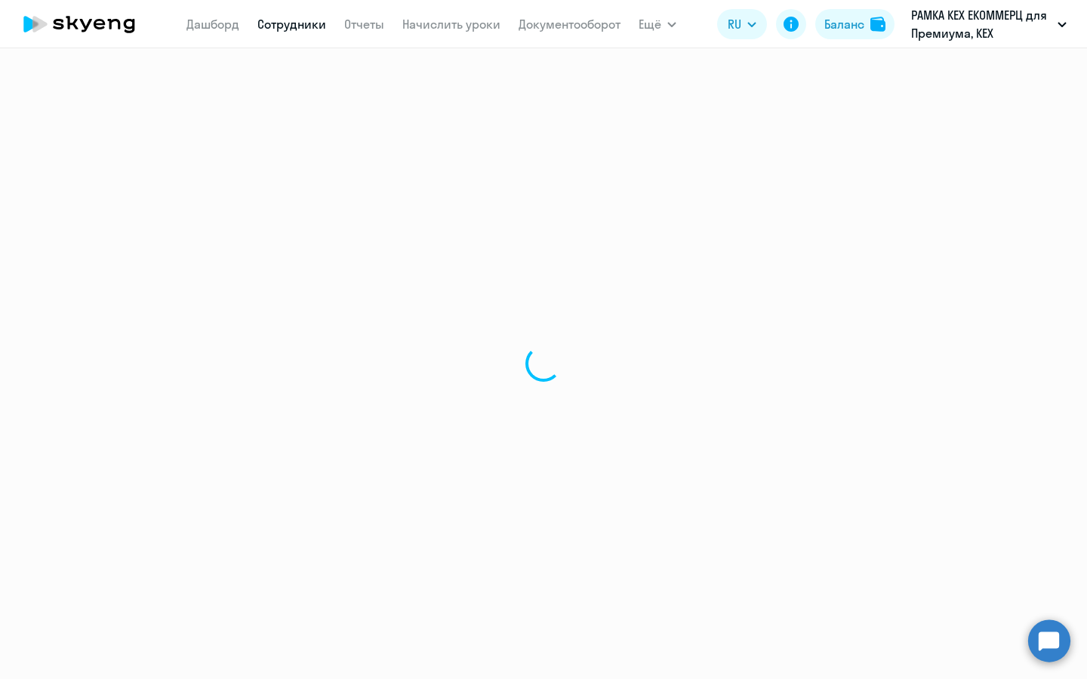
select select "30"
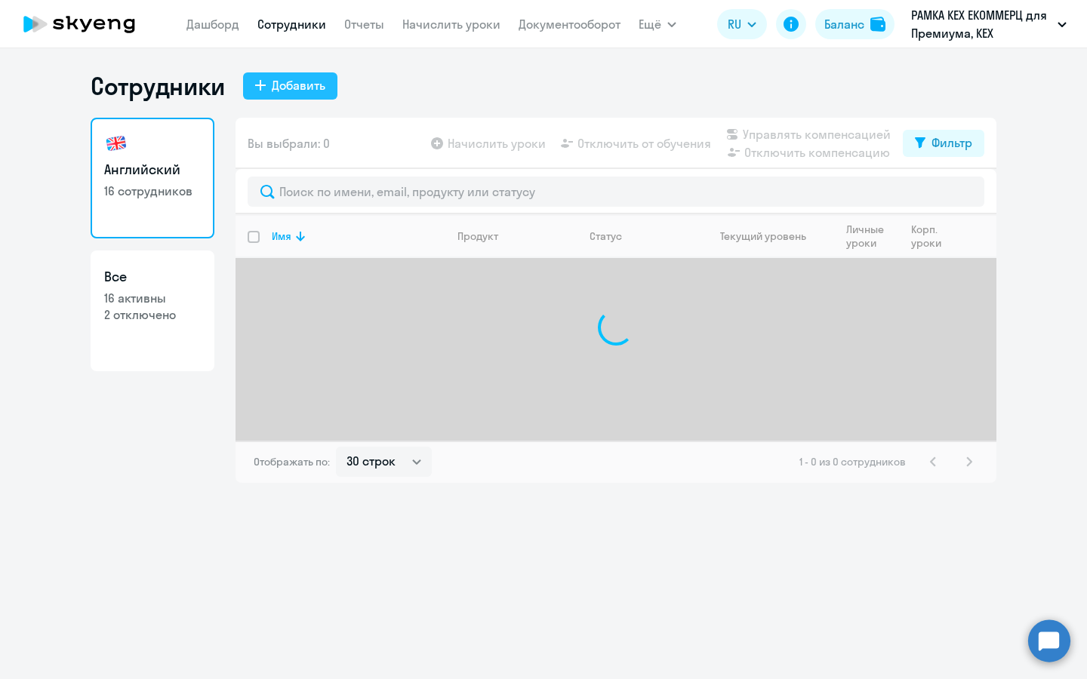
click at [303, 78] on div "Добавить" at bounding box center [299, 85] width 54 height 18
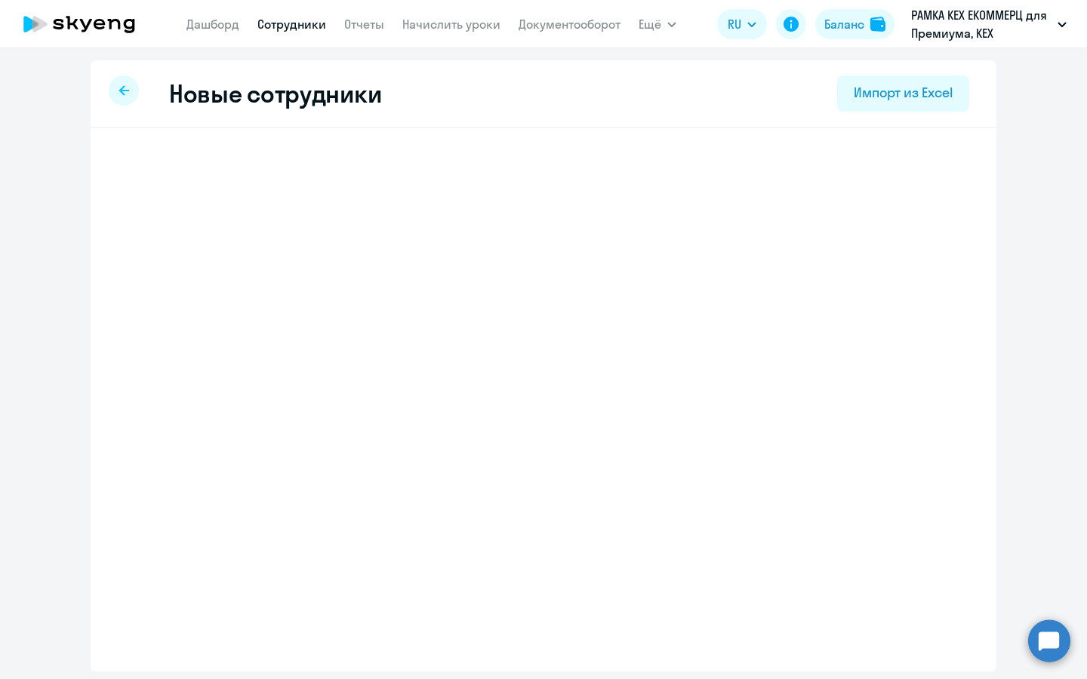
select select "english_adult_not_native_speaker_premium"
select select "3"
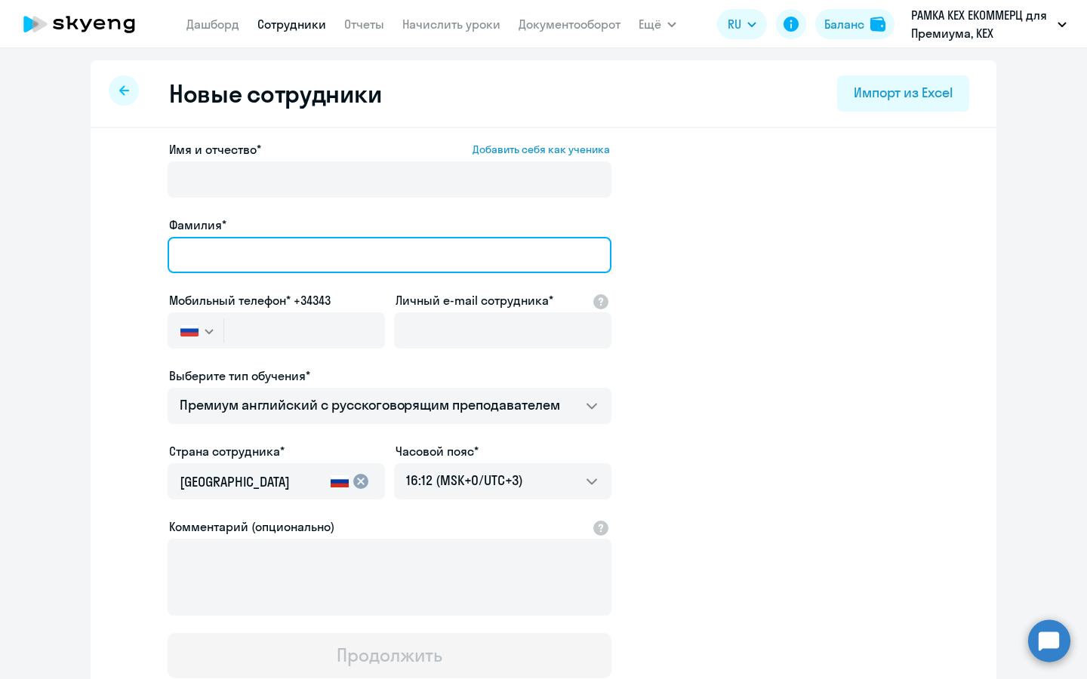
click at [285, 257] on input "Фамилия*" at bounding box center [390, 255] width 444 height 36
type input "Иволгин"
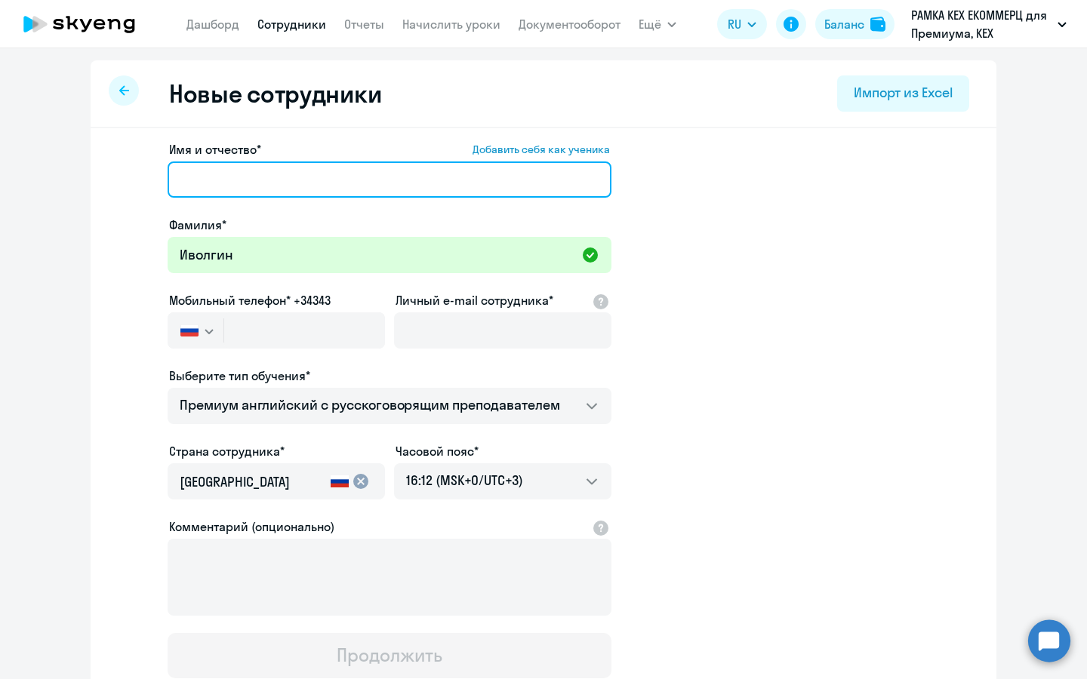
click at [408, 169] on input "Имя и отчество* Добавить себя как ученика" at bounding box center [390, 180] width 444 height 36
paste input "[PERSON_NAME]"
type input "[PERSON_NAME]"
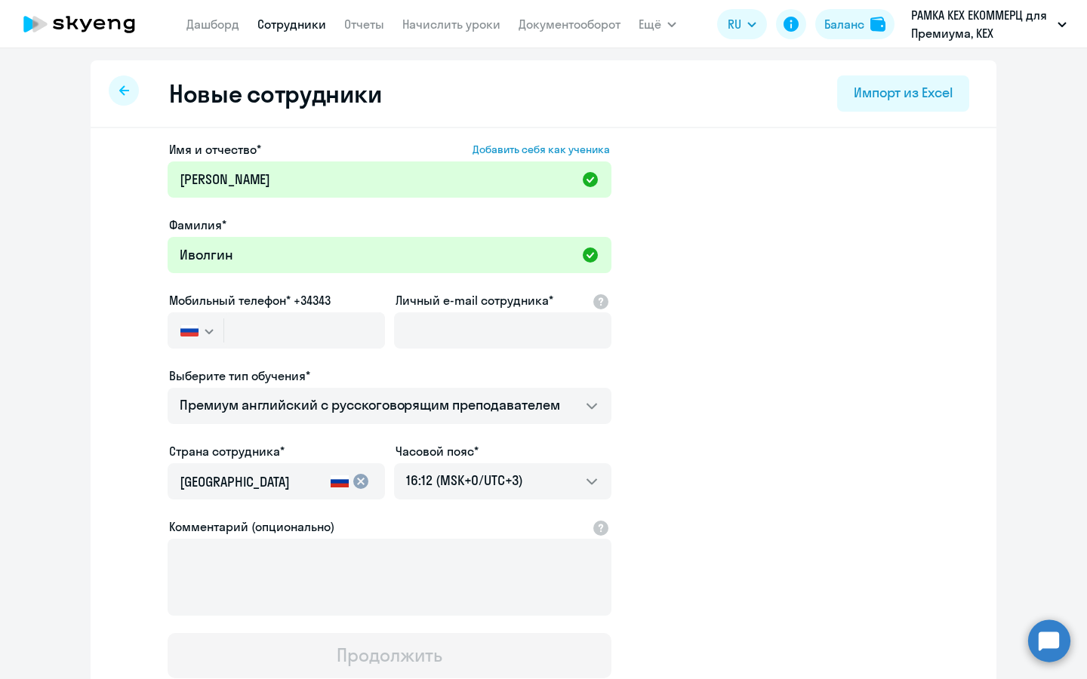
click at [389, 330] on div "Имя и отчество* Добавить себя как ученика [PERSON_NAME]* Иволгин [PERSON_NAME] …" at bounding box center [390, 409] width 444 height 538
click at [362, 328] on input "text" at bounding box center [304, 331] width 161 height 36
paste input "[PHONE_NUMBER]"
type input "[PHONE_NUMBER]"
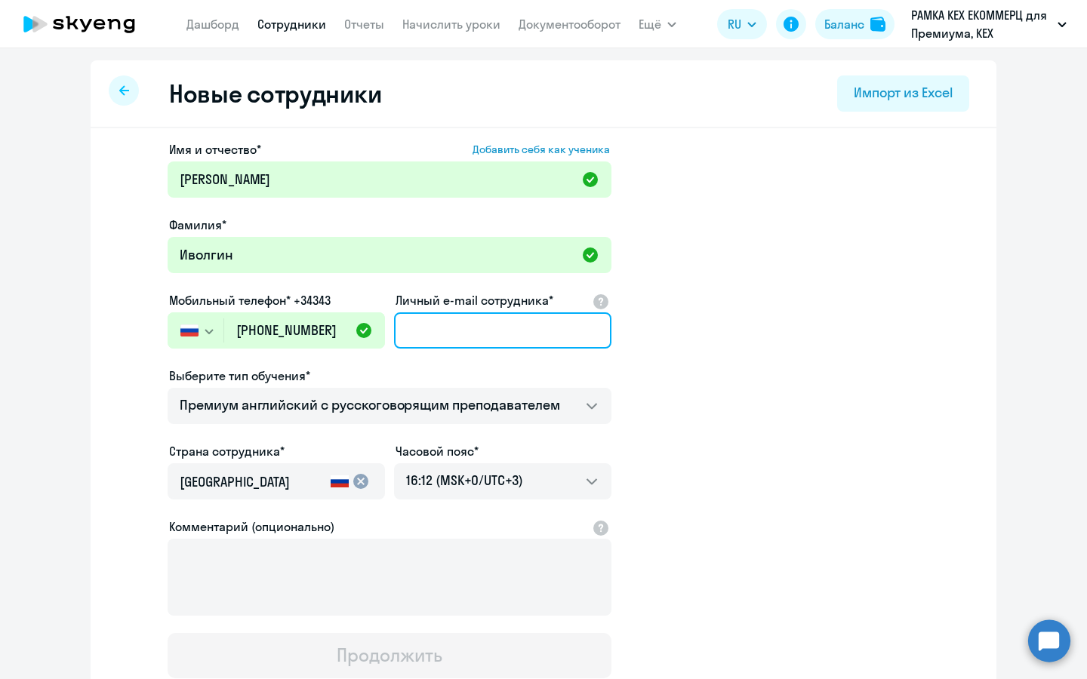
click at [519, 337] on input "Личный e-mail сотрудника*" at bounding box center [502, 331] width 217 height 36
paste input "[EMAIL_ADDRESS][DOMAIN_NAME]"
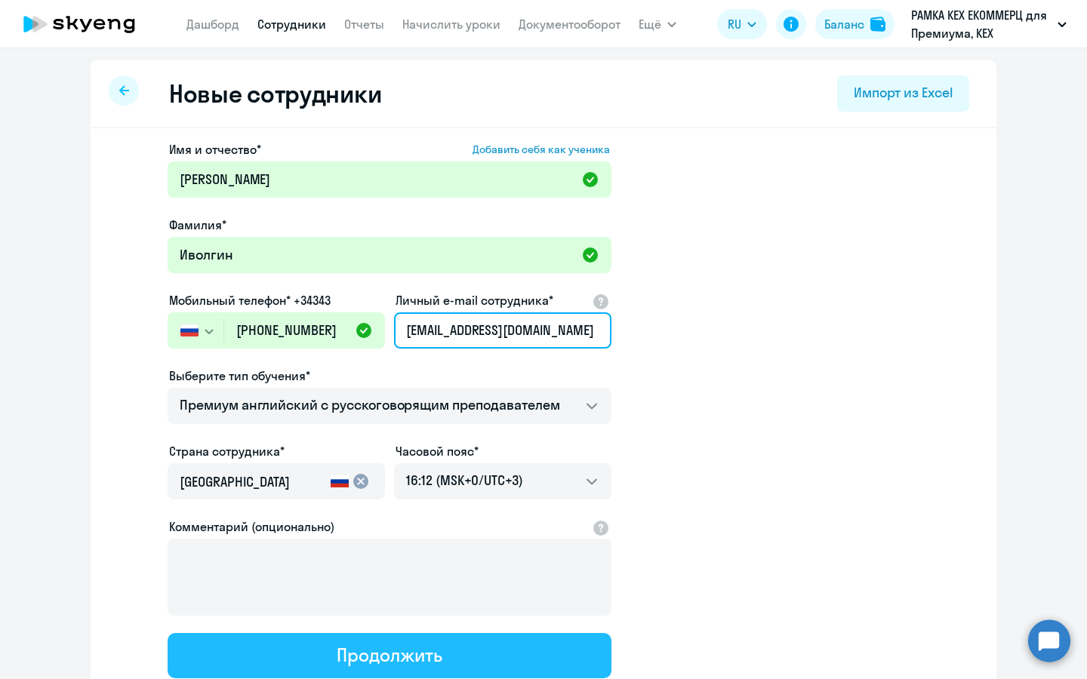
type input "[EMAIL_ADDRESS][DOMAIN_NAME]"
click at [434, 666] on div "Продолжить" at bounding box center [389, 655] width 105 height 24
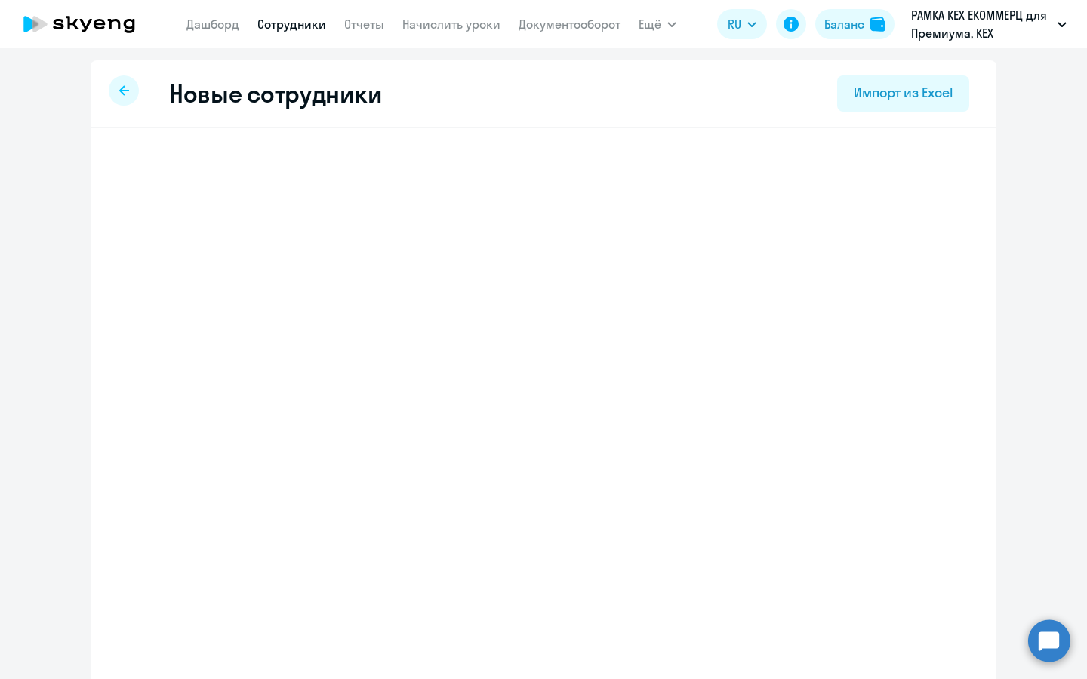
select select "english_adult_not_native_speaker_premium"
select select "3"
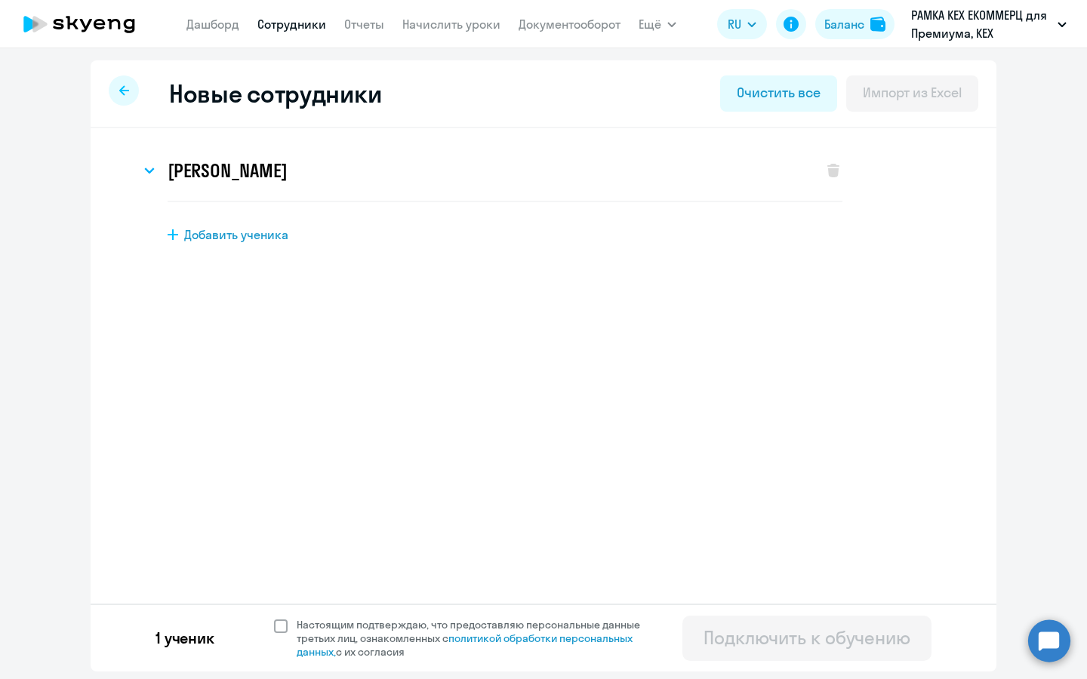
click at [363, 641] on span "Настоящим подтверждаю, что предоставляю персональные данные третьих лиц, ознако…" at bounding box center [478, 638] width 362 height 41
click at [274, 618] on input "Настоящим подтверждаю, что предоставляю персональные данные третьих лиц, ознако…" at bounding box center [273, 617] width 1 height 1
checkbox input "true"
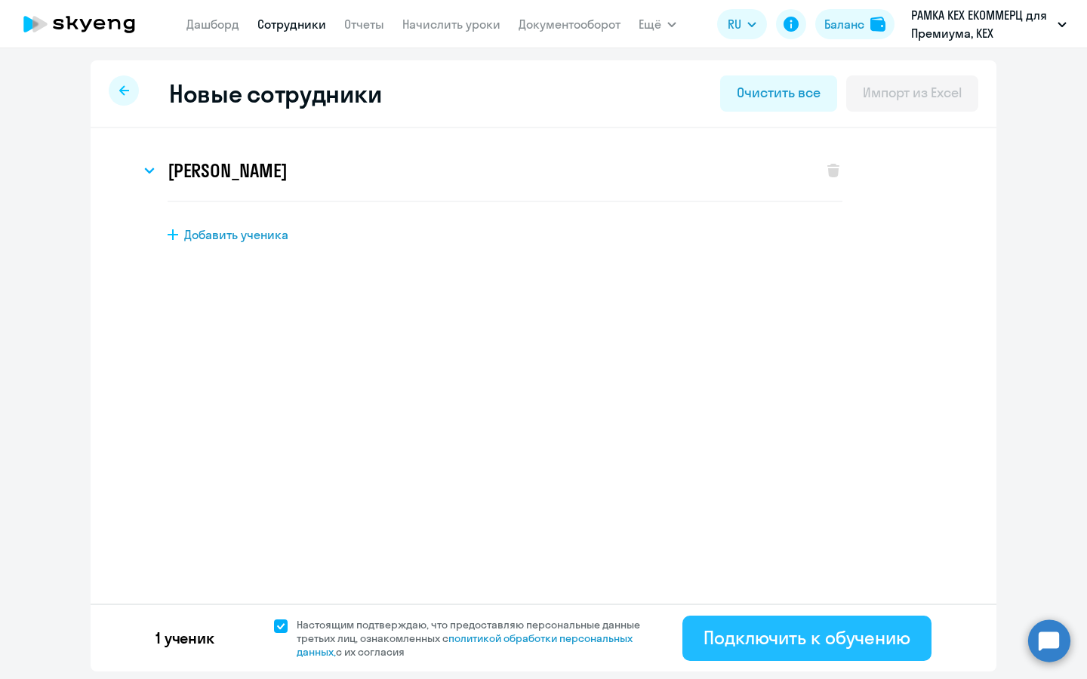
click at [716, 630] on div "Подключить к обучению" at bounding box center [807, 638] width 207 height 24
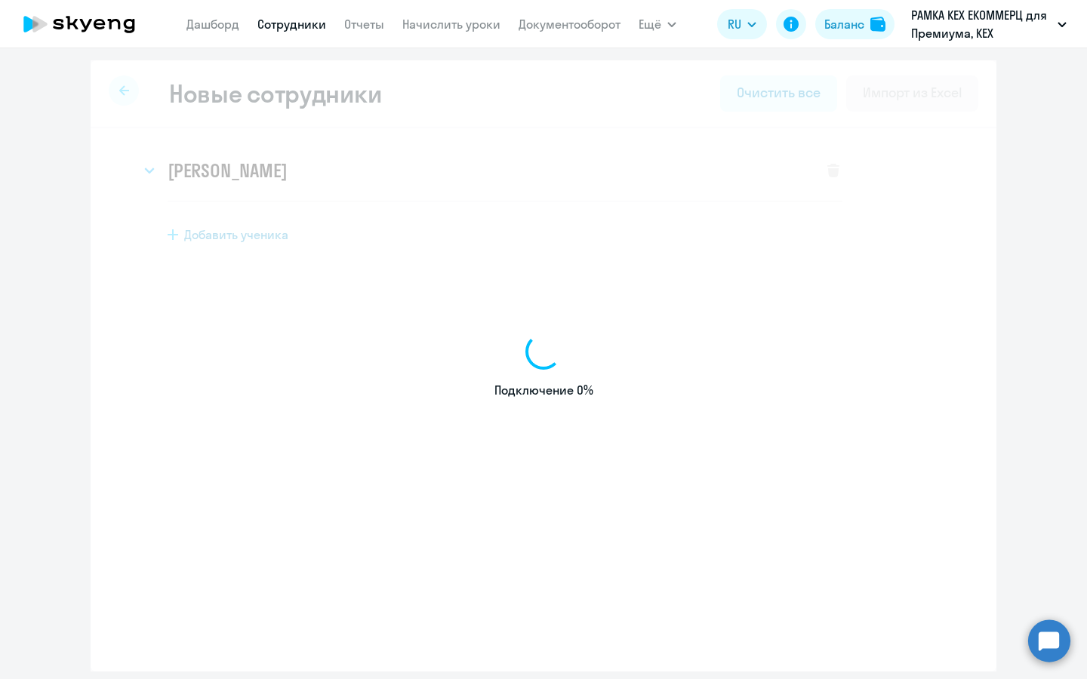
select select "english_adult_not_native_speaker_premium"
select select "3"
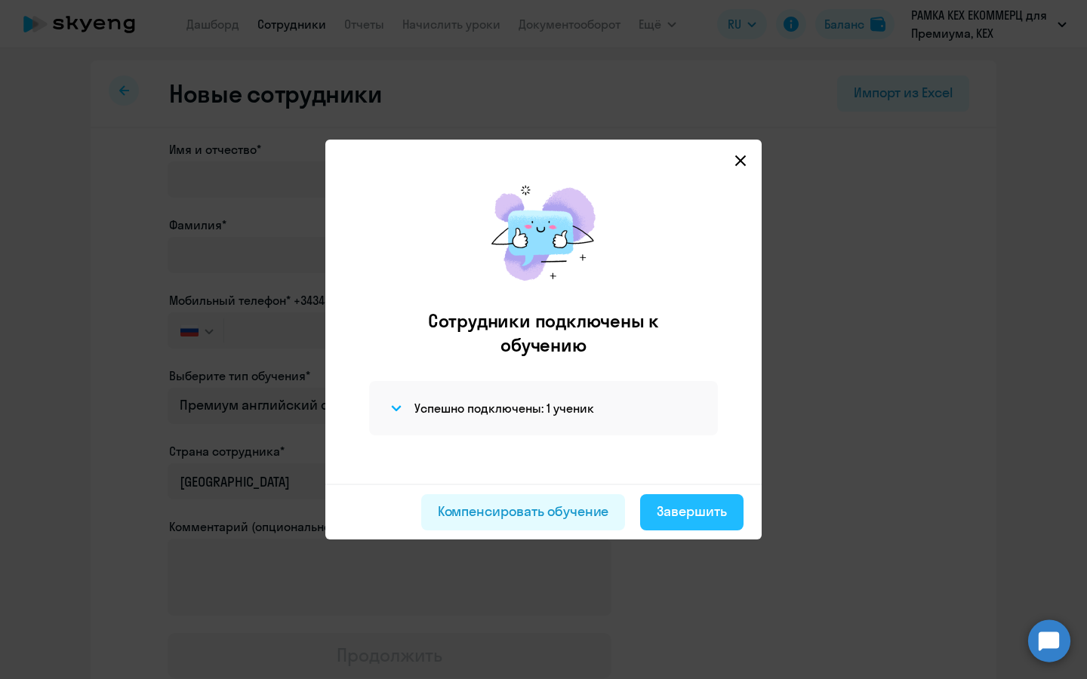
click at [700, 514] on div "Завершить" at bounding box center [692, 512] width 70 height 20
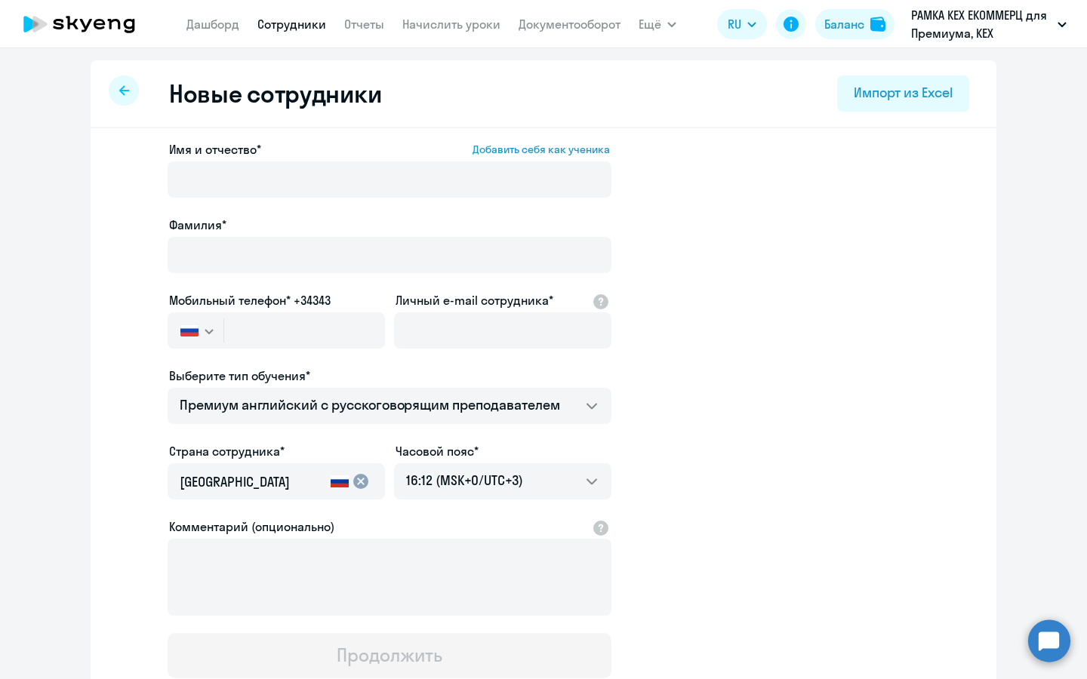
select select "30"
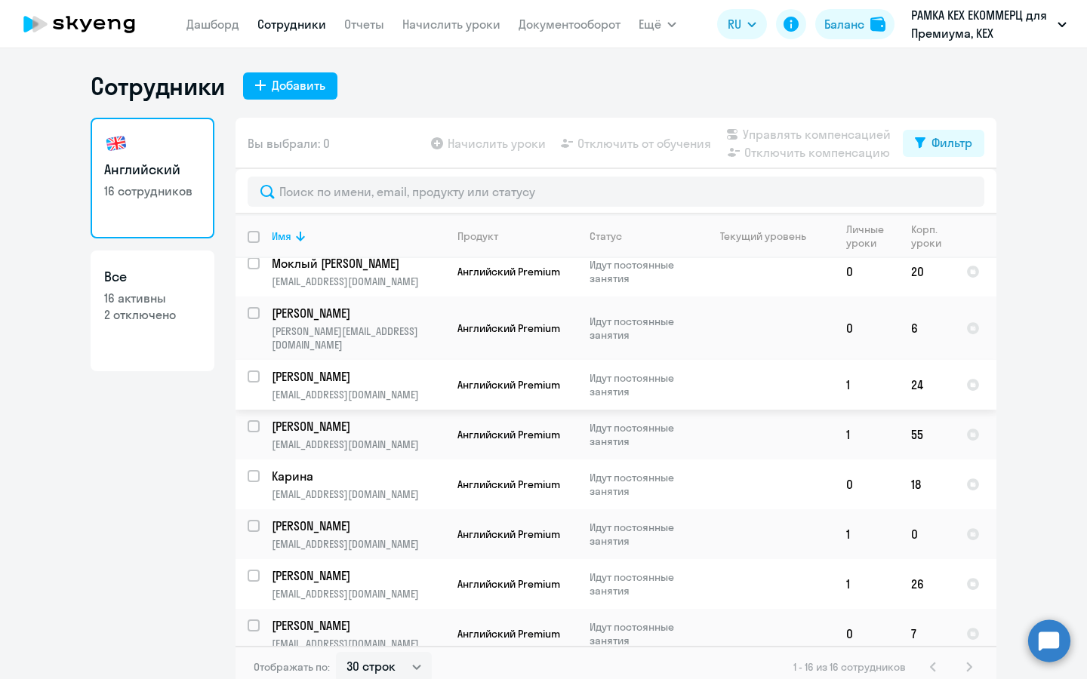
scroll to position [403, 0]
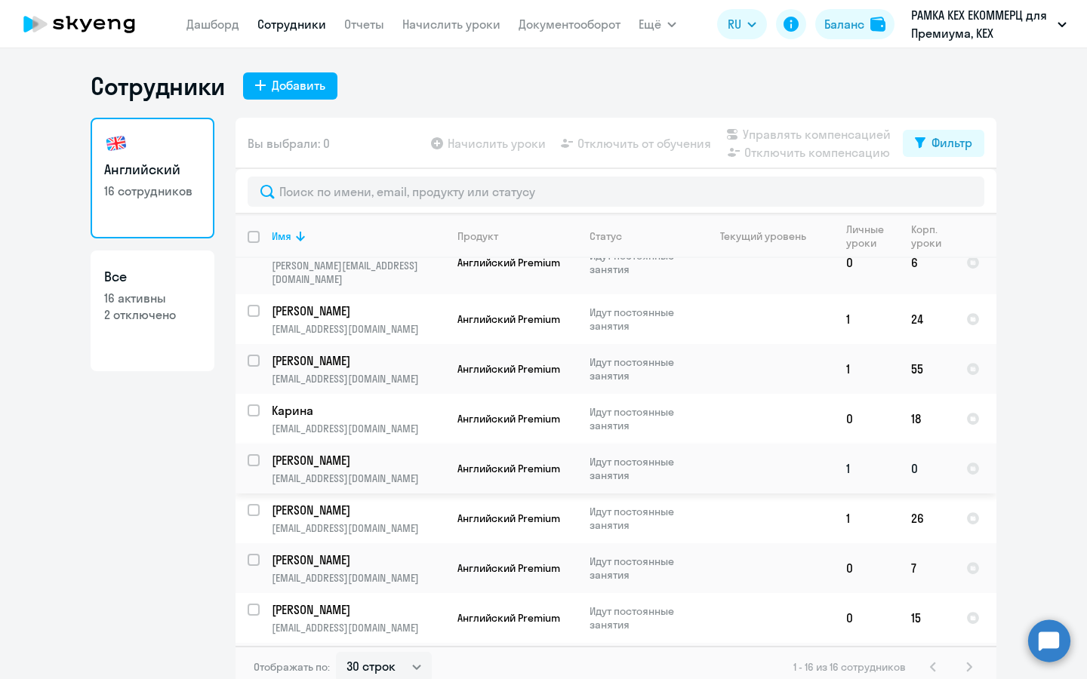
click at [414, 452] on p "[PERSON_NAME]" at bounding box center [357, 460] width 171 height 17
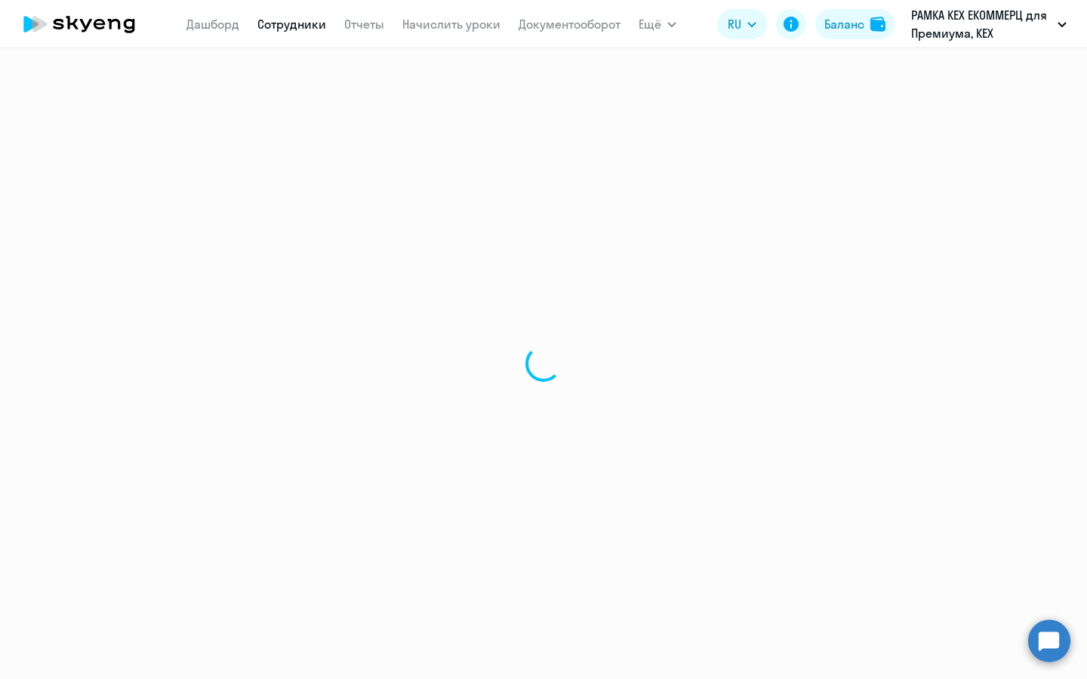
select select "english"
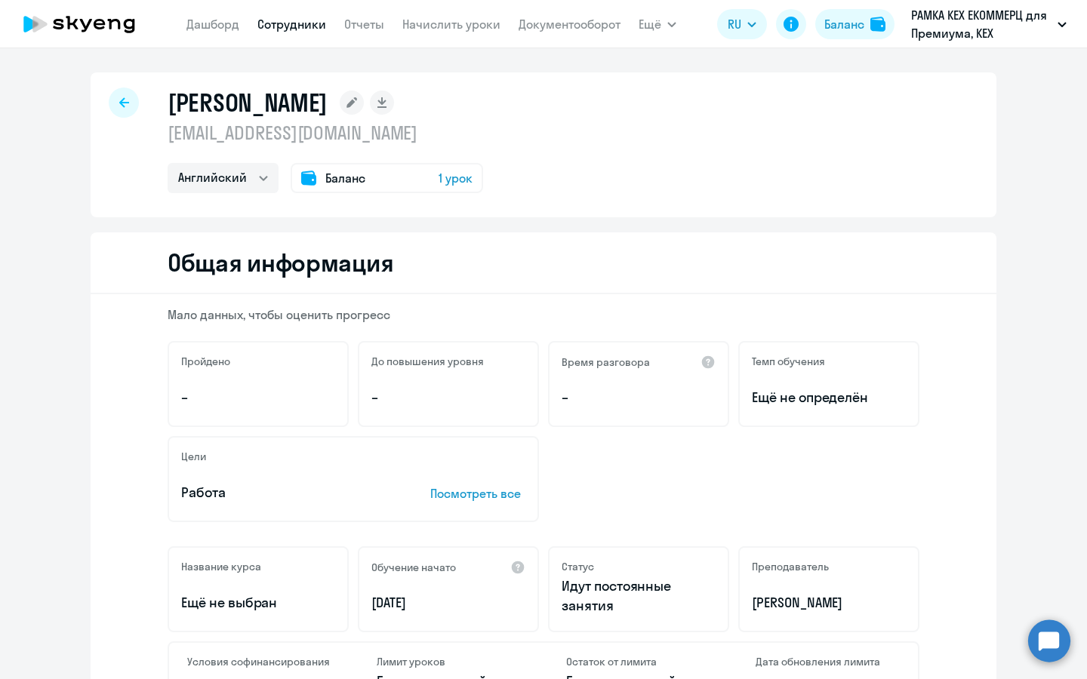
click at [457, 184] on span "1 урок" at bounding box center [456, 178] width 34 height 18
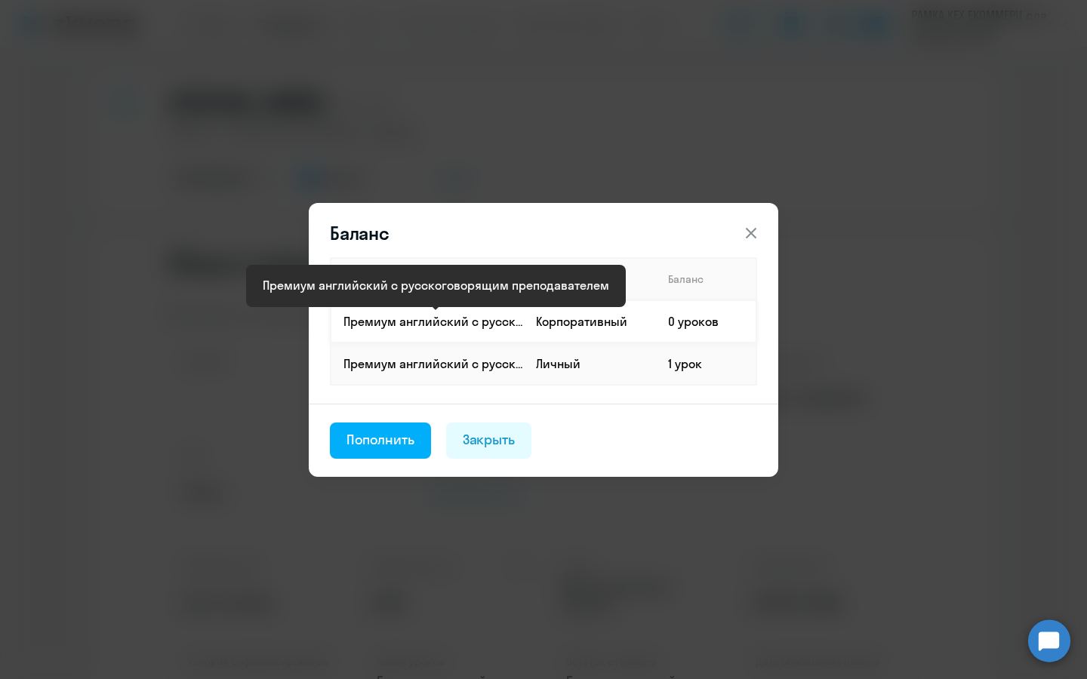
click at [470, 326] on p "Премиум английский с русскоговорящим преподавателем" at bounding box center [433, 321] width 180 height 17
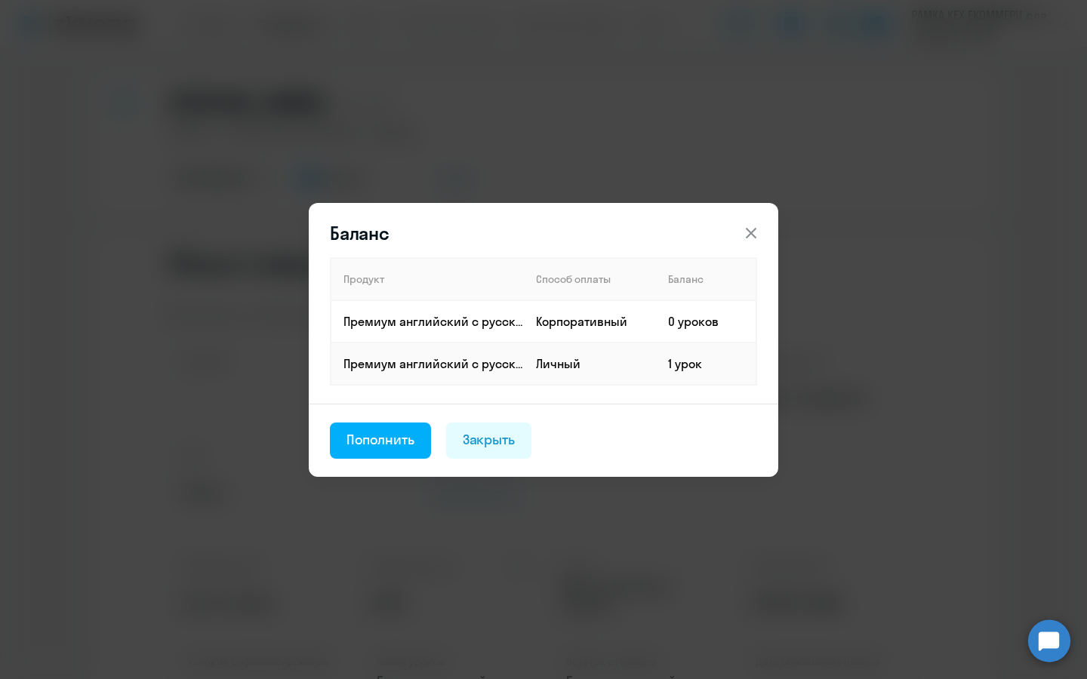
click at [621, 479] on div "Баланс Продукт Способ оплаты Баланс Премиум [DEMOGRAPHIC_DATA] с русскоговорящи…" at bounding box center [543, 339] width 731 height 423
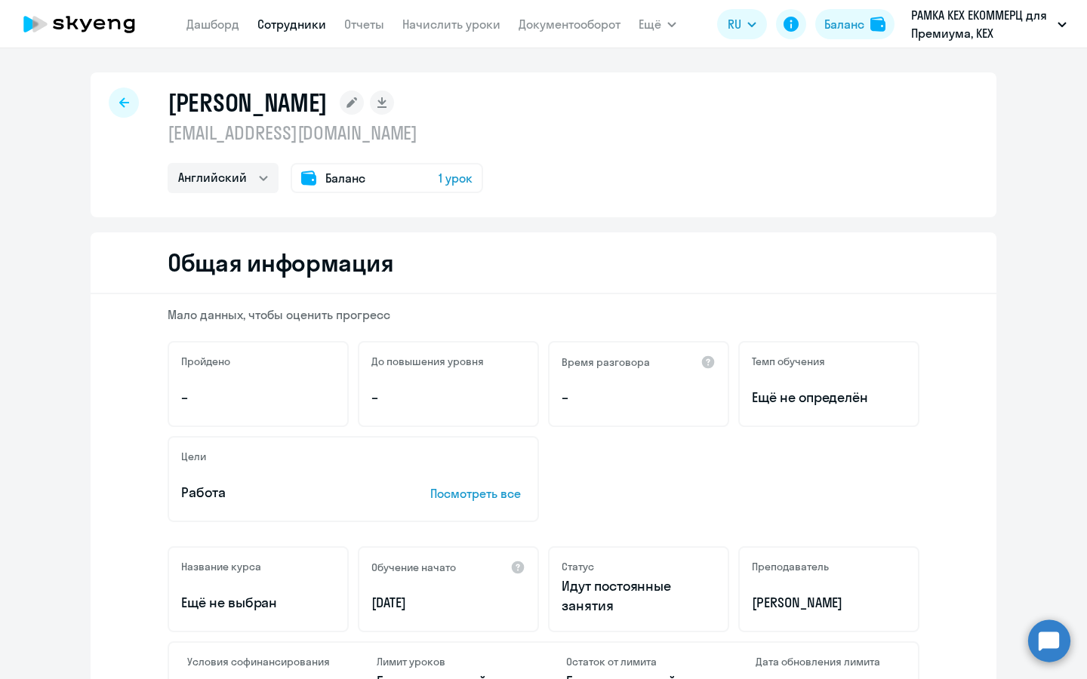
click at [463, 177] on span "1 урок" at bounding box center [456, 178] width 34 height 18
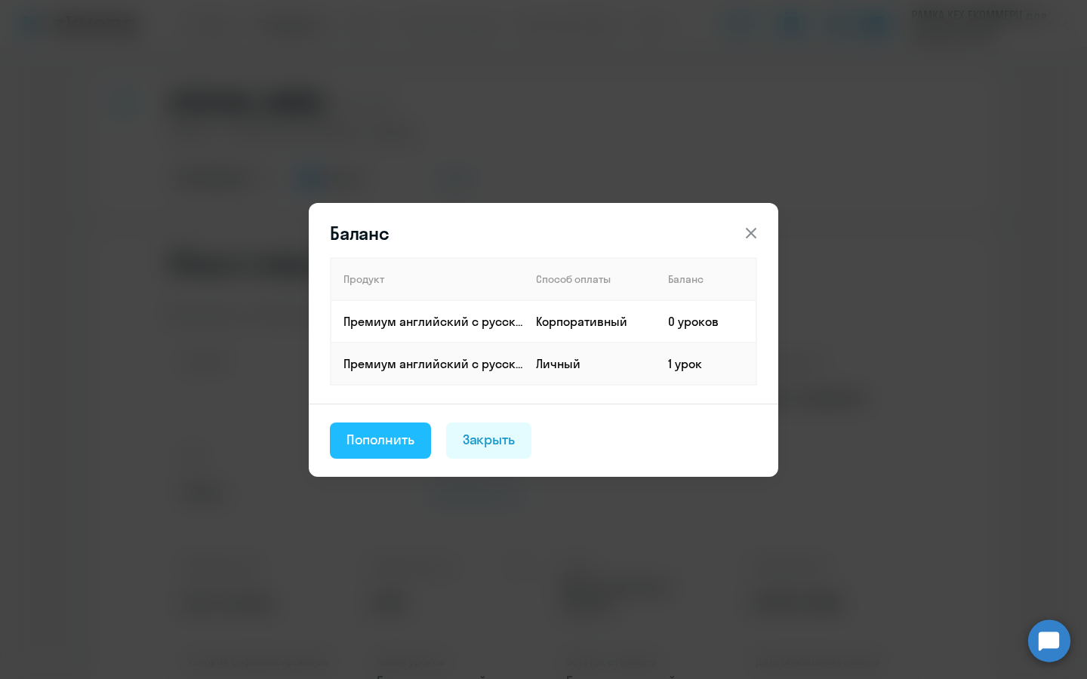
click at [402, 440] on div "Пополнить" at bounding box center [380, 440] width 68 height 20
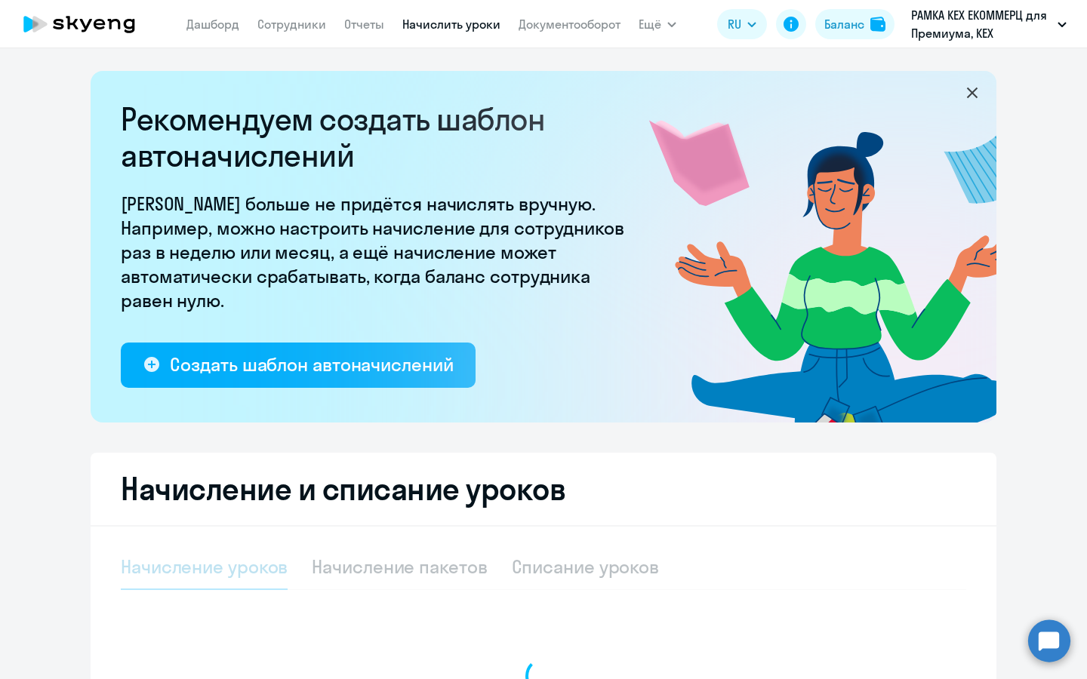
select select "10"
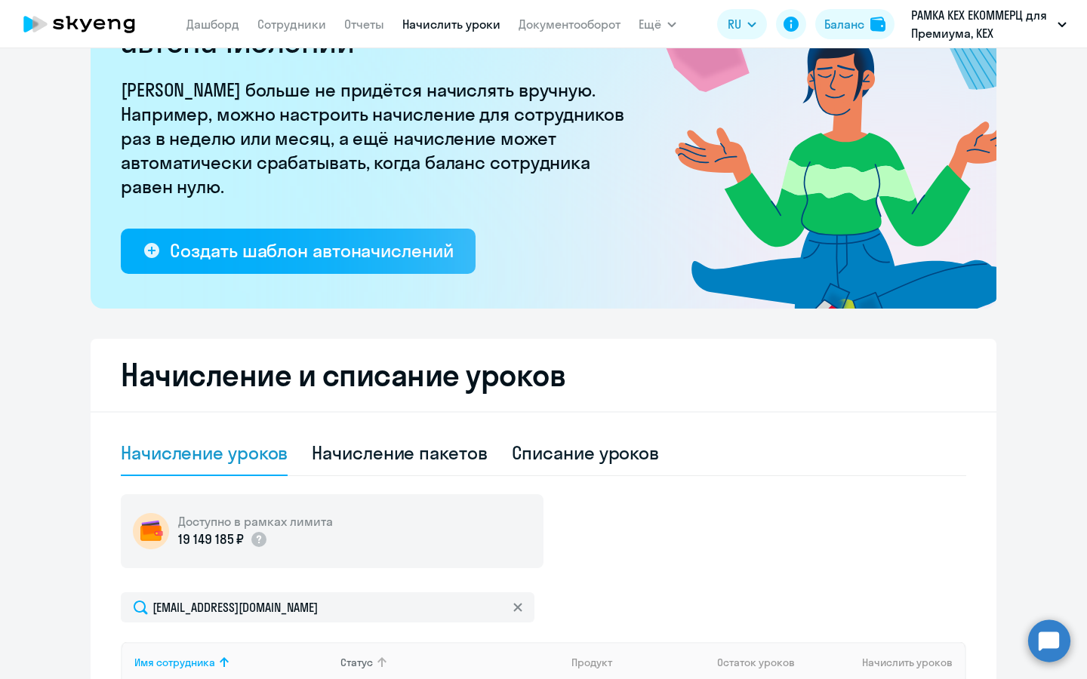
scroll to position [315, 0]
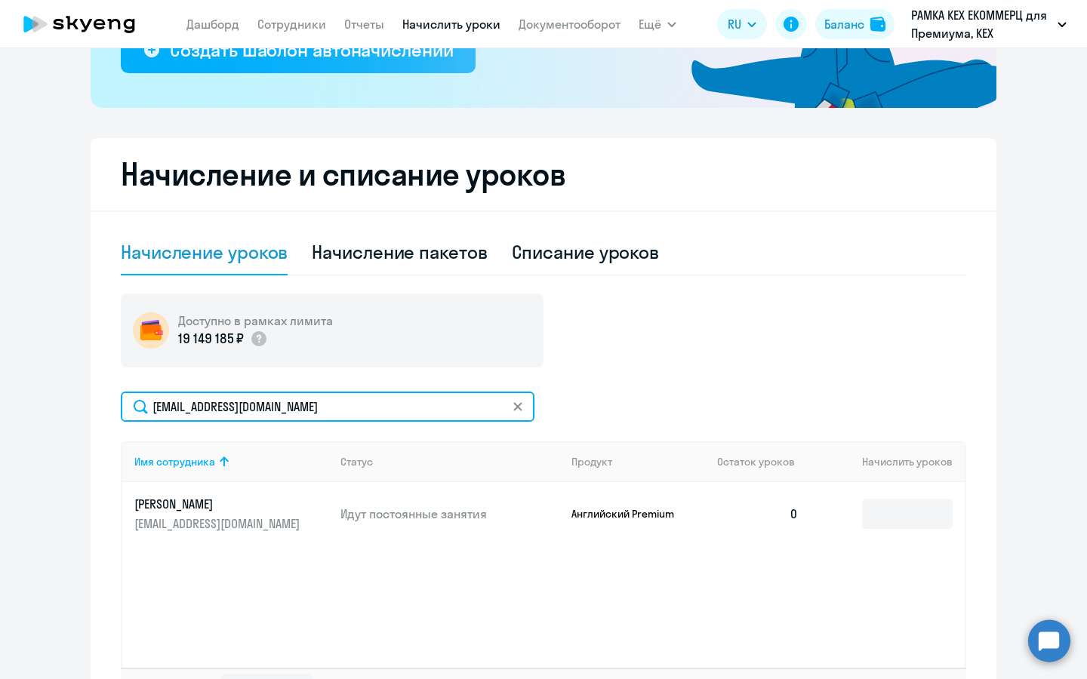
click at [357, 416] on input "[EMAIL_ADDRESS][DOMAIN_NAME]" at bounding box center [328, 407] width 414 height 30
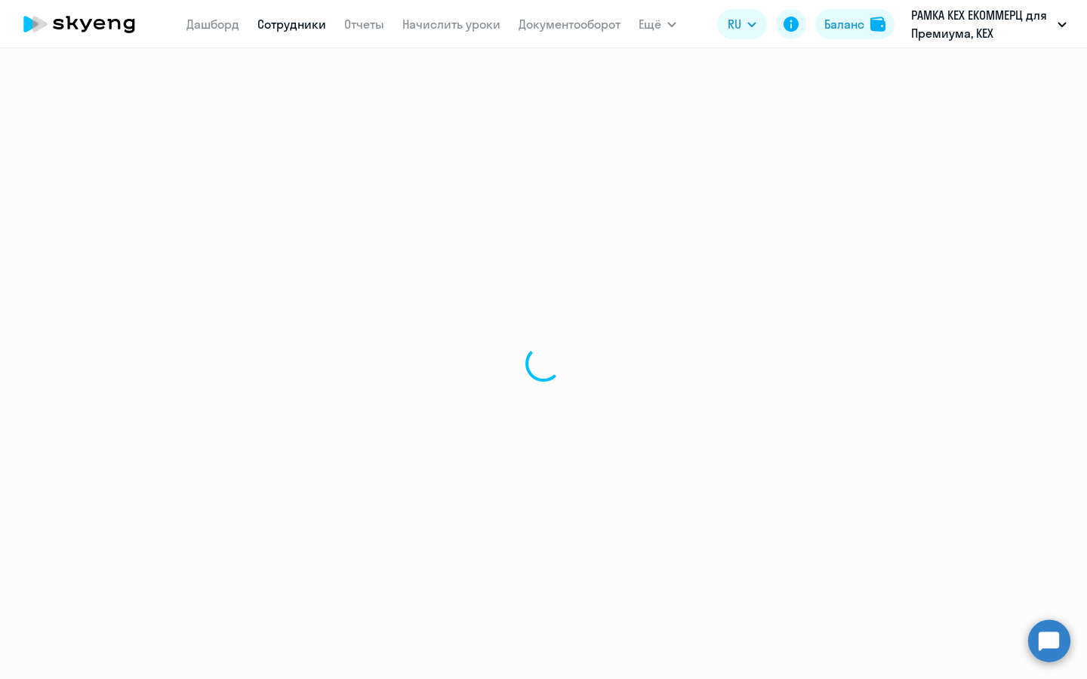
select select "english"
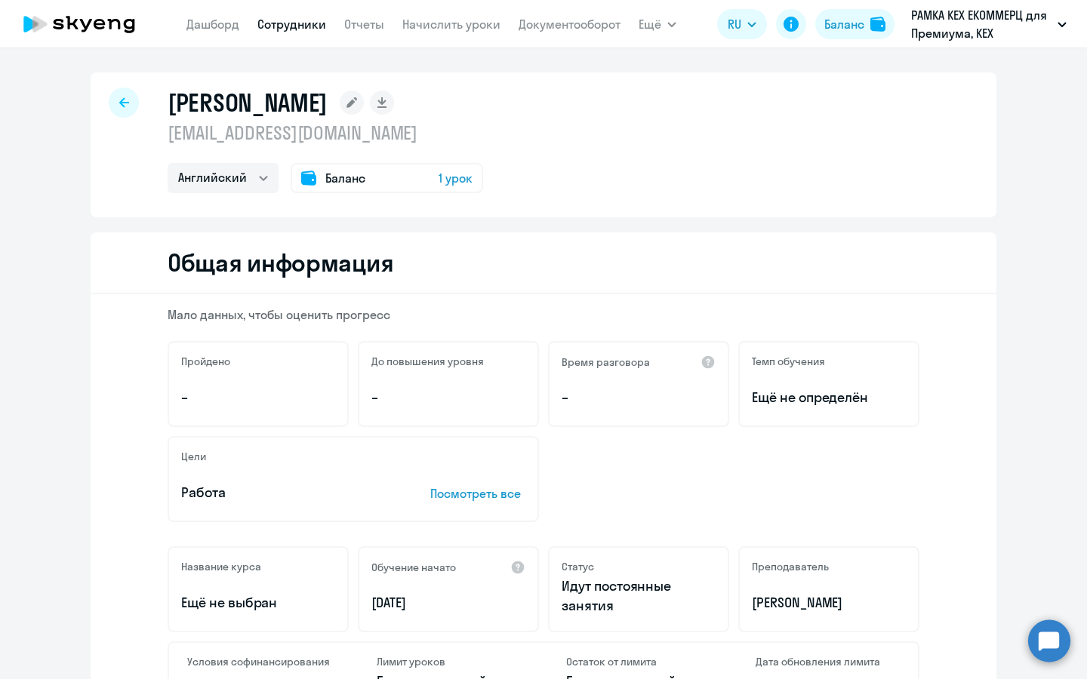
click at [434, 164] on div "Баланс 1 урок" at bounding box center [387, 178] width 192 height 30
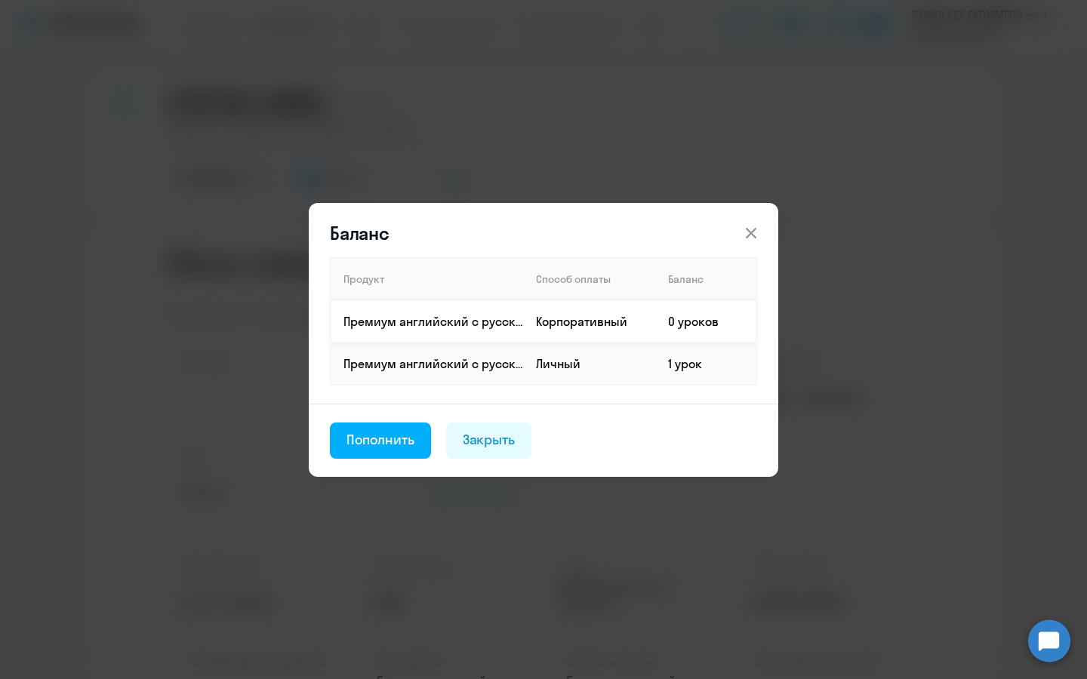
click at [586, 311] on td "Корпоративный" at bounding box center [590, 321] width 132 height 42
click at [633, 322] on td "Корпоративный" at bounding box center [590, 321] width 132 height 42
click at [701, 332] on td "0 уроков" at bounding box center [706, 321] width 100 height 42
click at [748, 228] on icon at bounding box center [751, 233] width 18 height 18
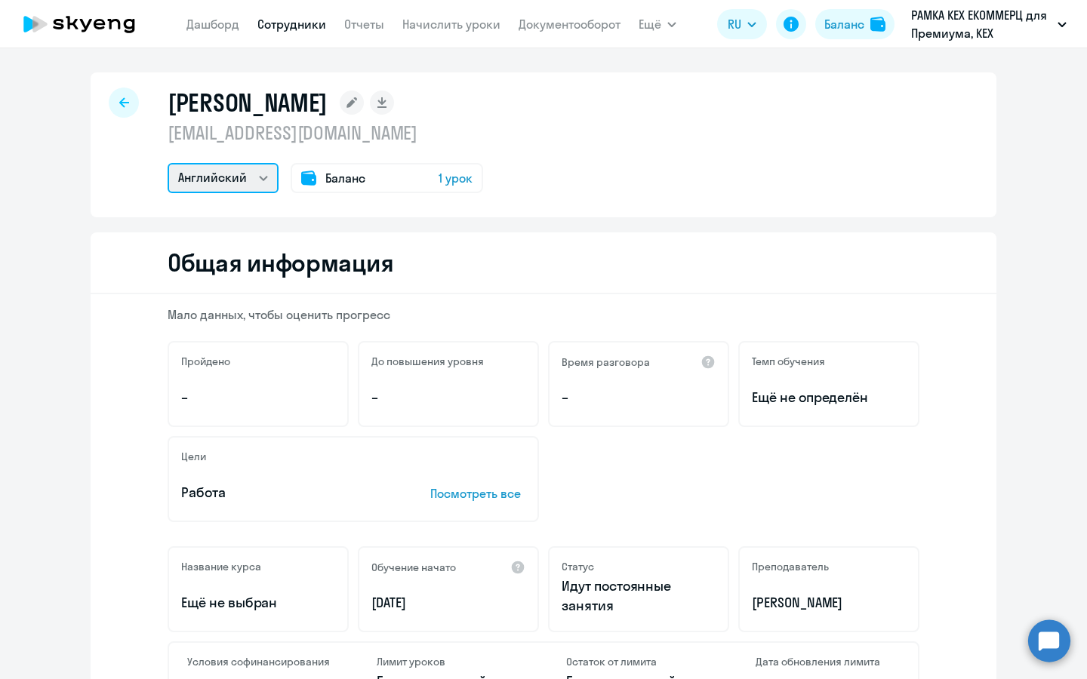
click at [246, 177] on select "Английский" at bounding box center [223, 178] width 111 height 30
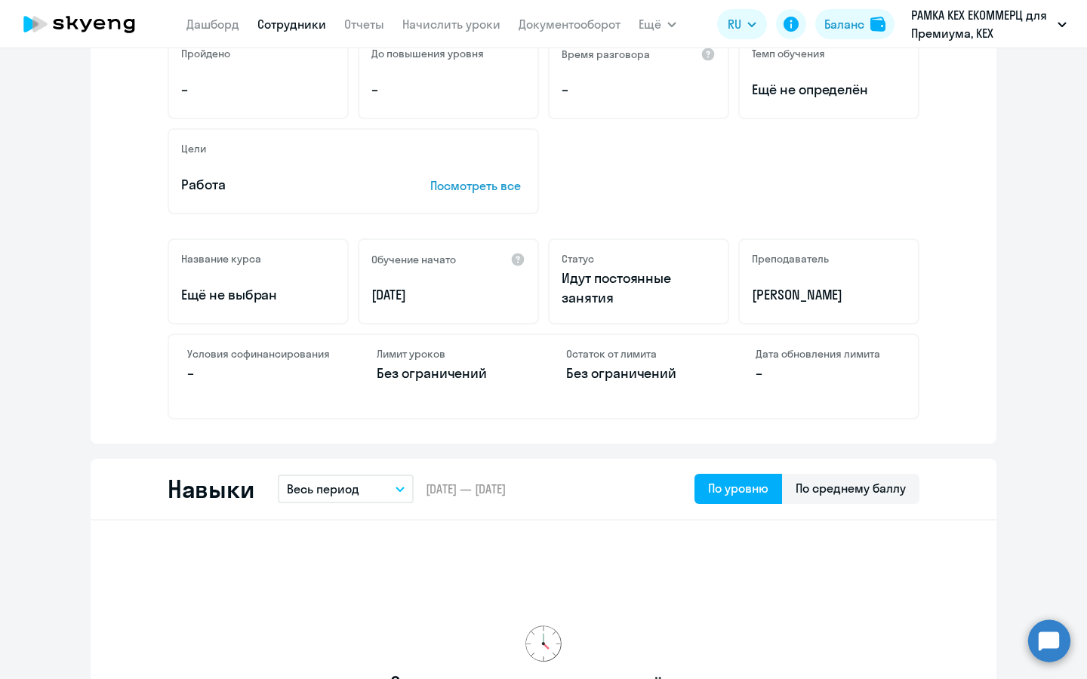
scroll to position [311, 0]
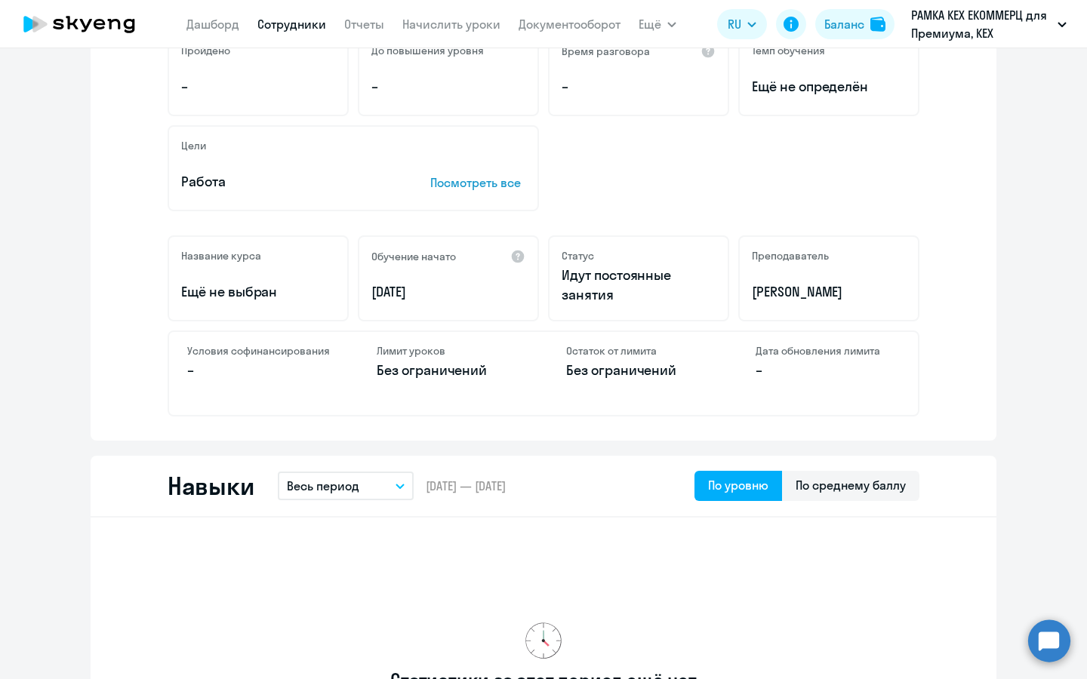
click at [500, 183] on p "Посмотреть все" at bounding box center [477, 183] width 95 height 18
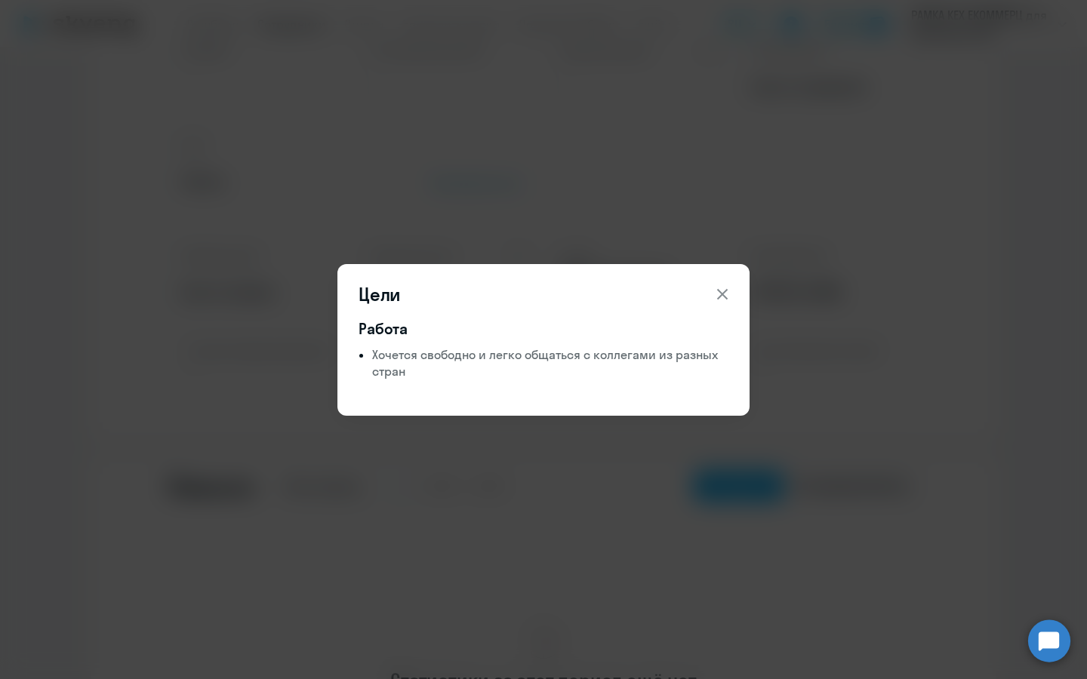
click at [639, 202] on div "Цели Работа Хочется свободно и легко общаться с коллегами из разных стран" at bounding box center [543, 339] width 731 height 423
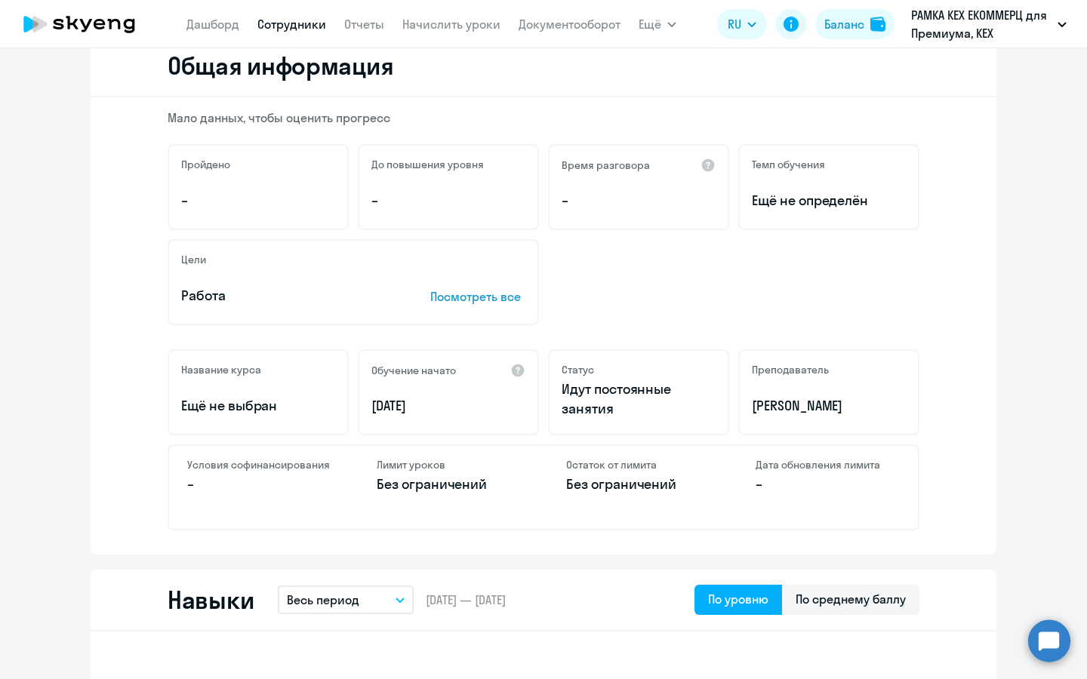
scroll to position [111, 0]
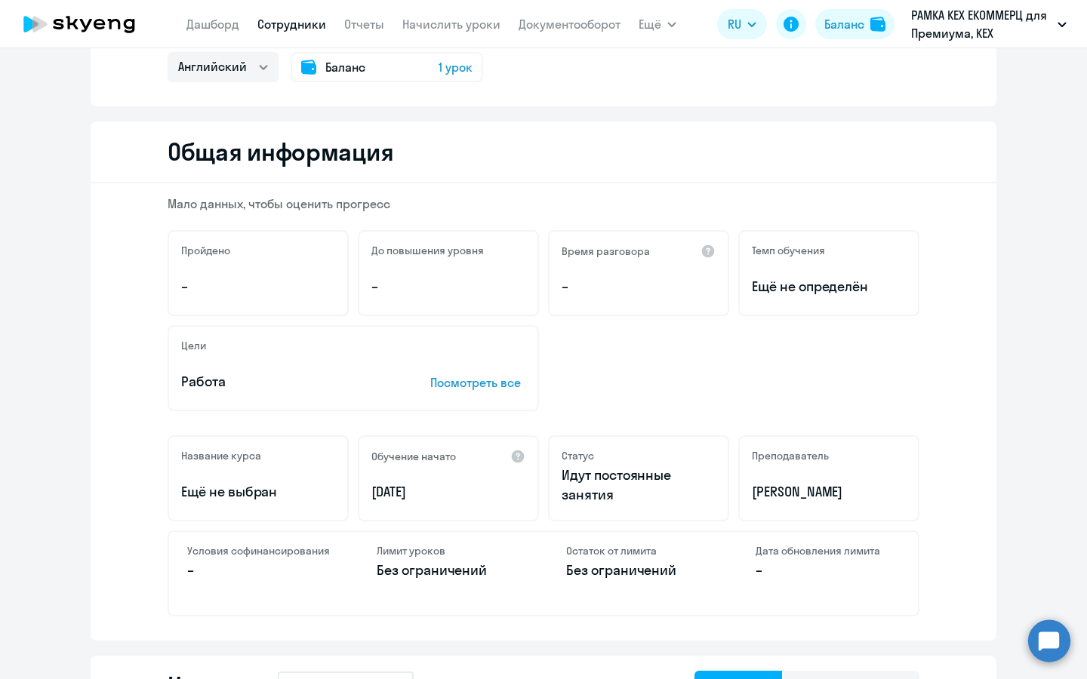
click at [457, 70] on span "1 урок" at bounding box center [456, 67] width 34 height 18
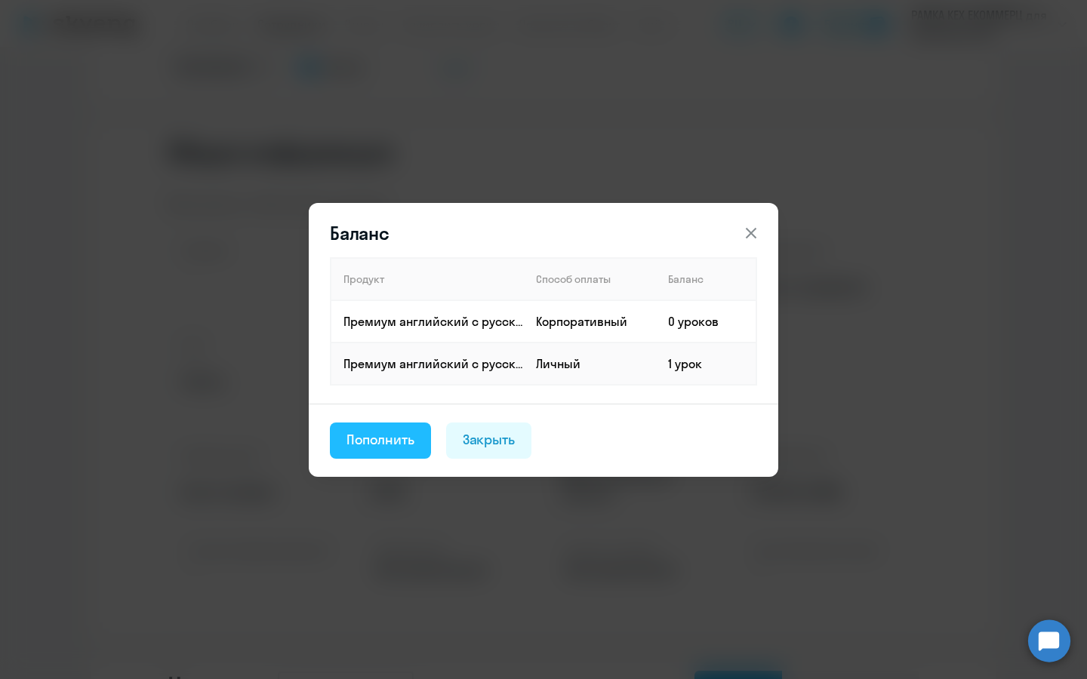
click at [399, 446] on div "Пополнить" at bounding box center [380, 440] width 68 height 20
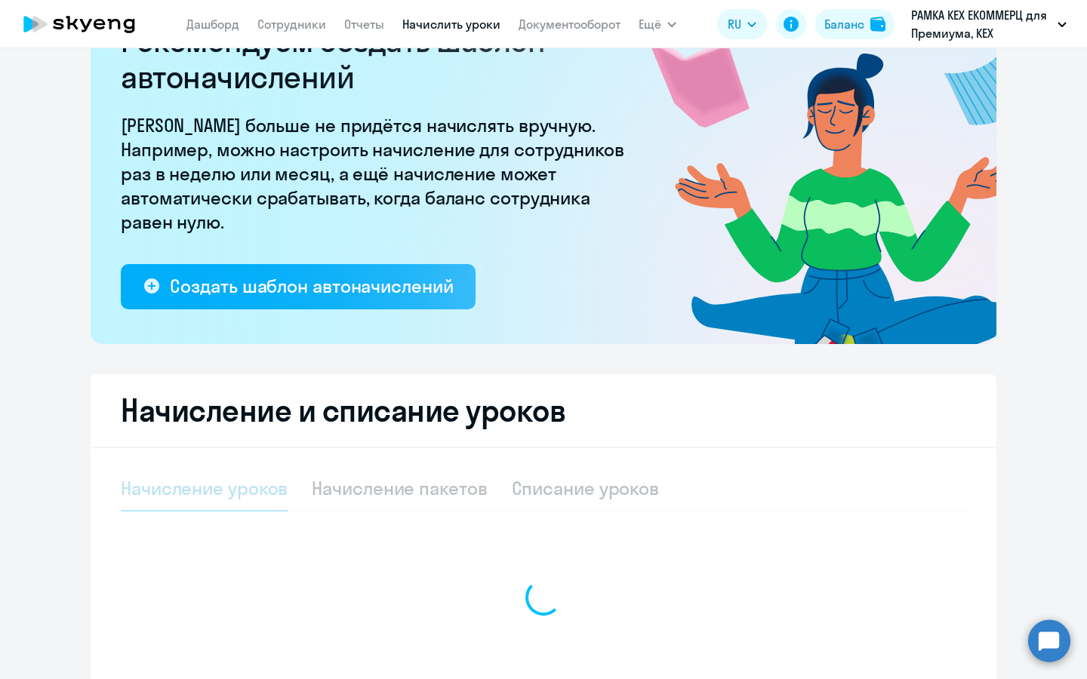
select select "10"
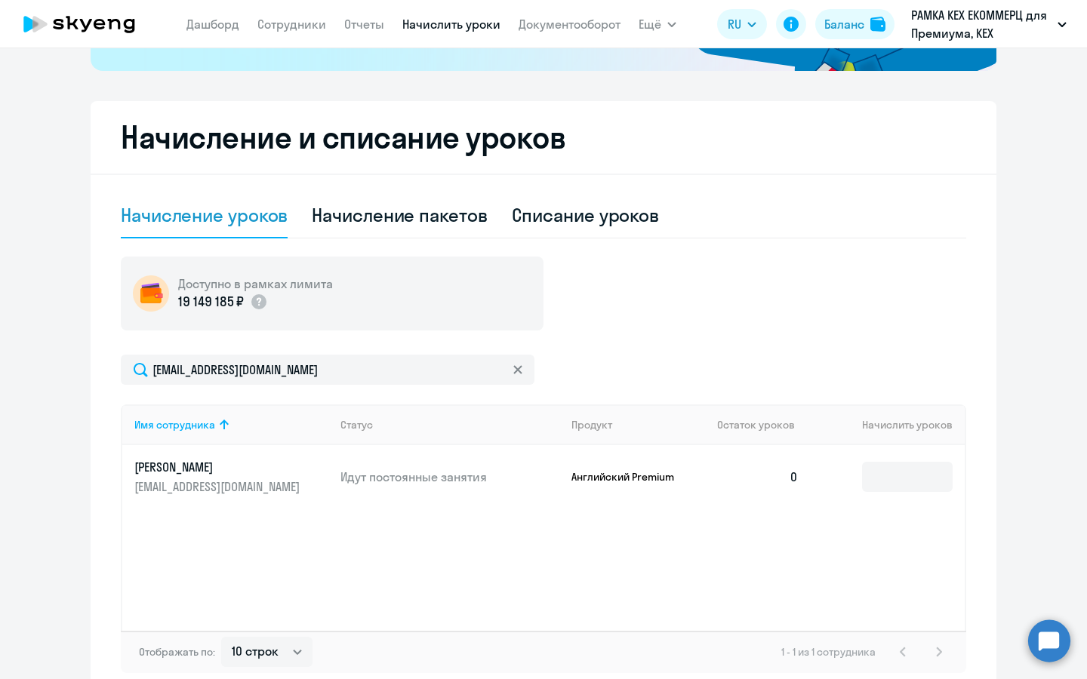
scroll to position [424, 0]
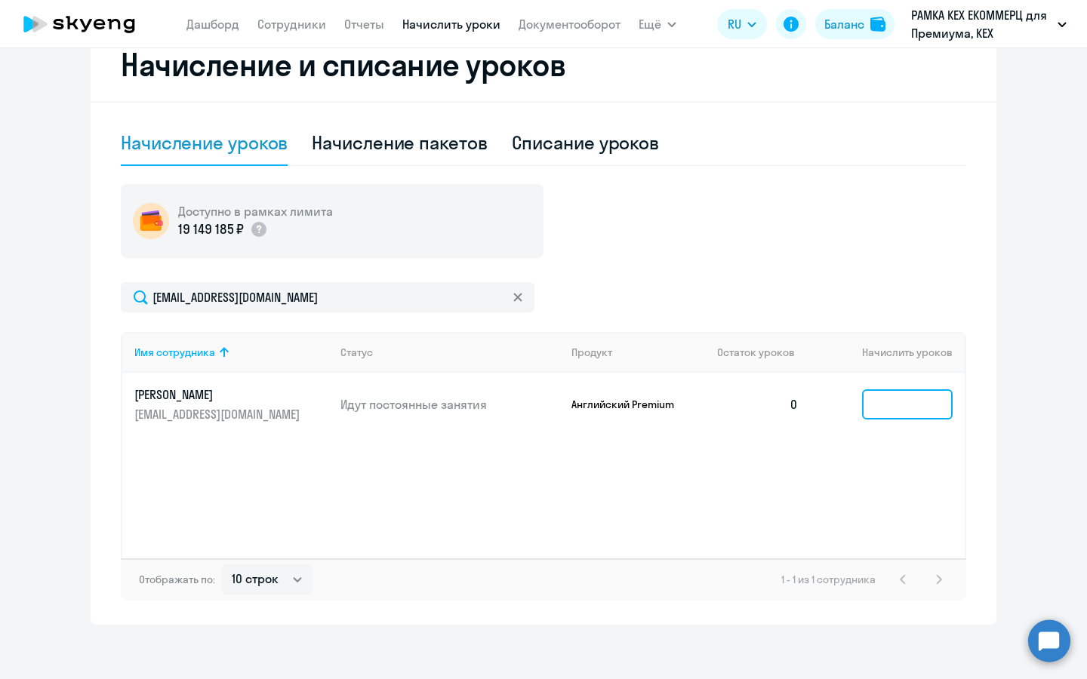
click at [874, 398] on input at bounding box center [907, 404] width 91 height 30
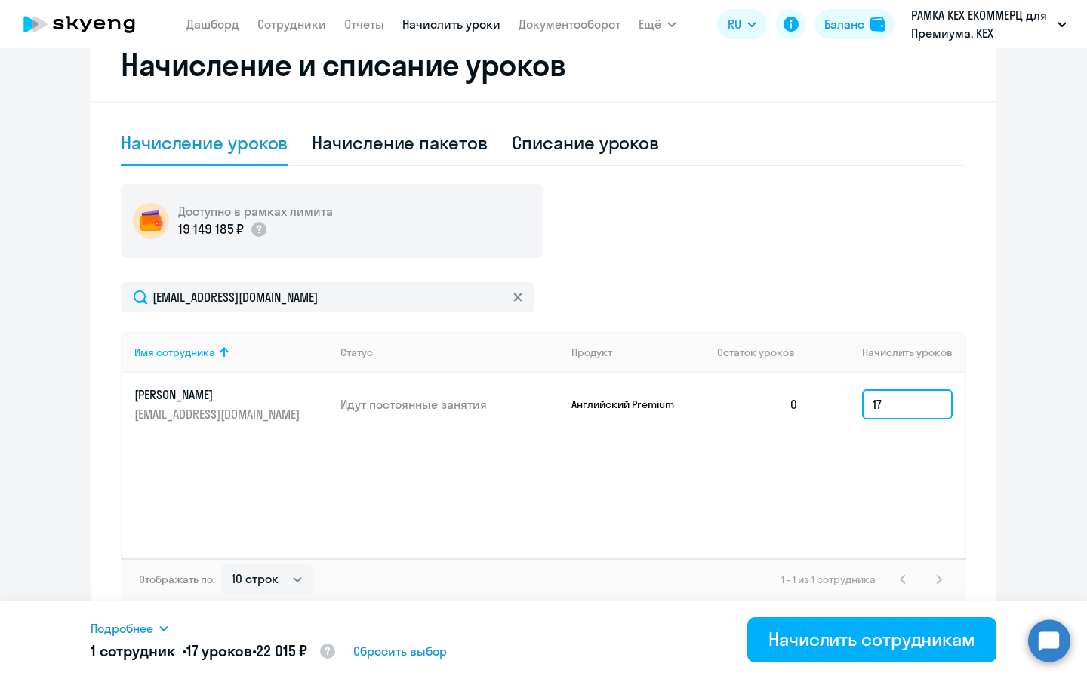
type input "1"
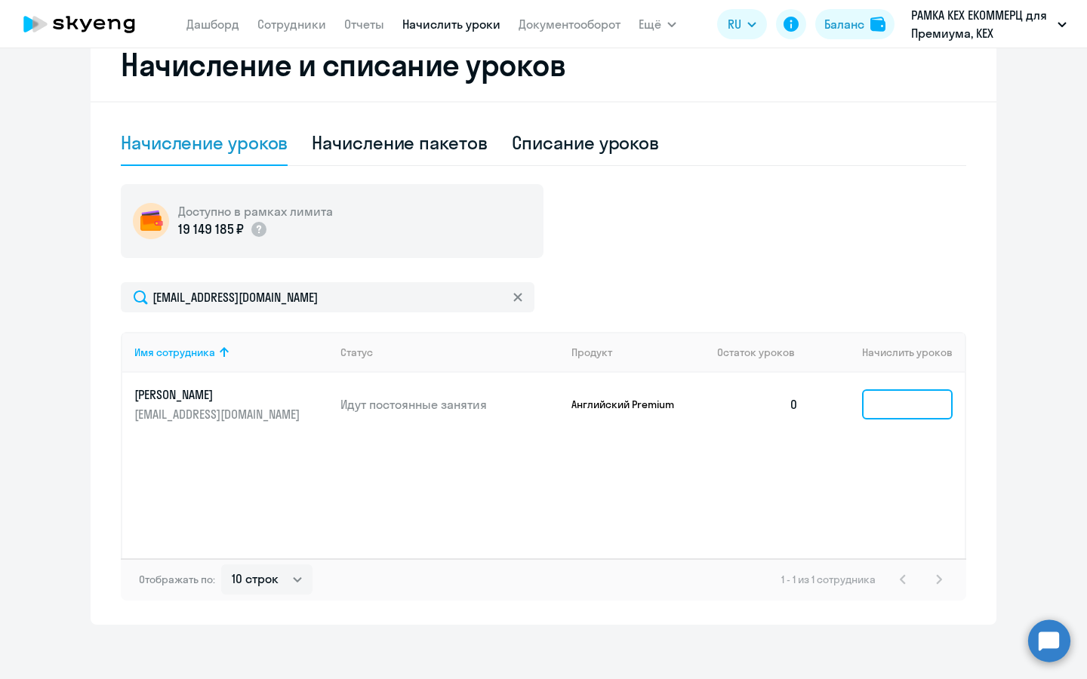
type input "0"
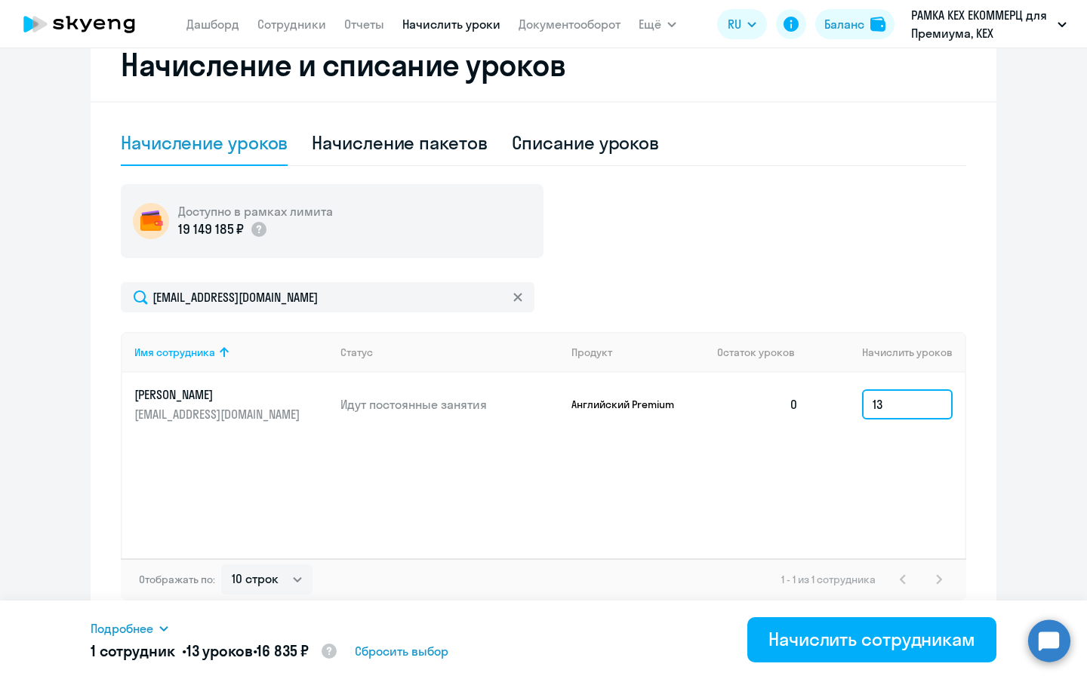
type input "13"
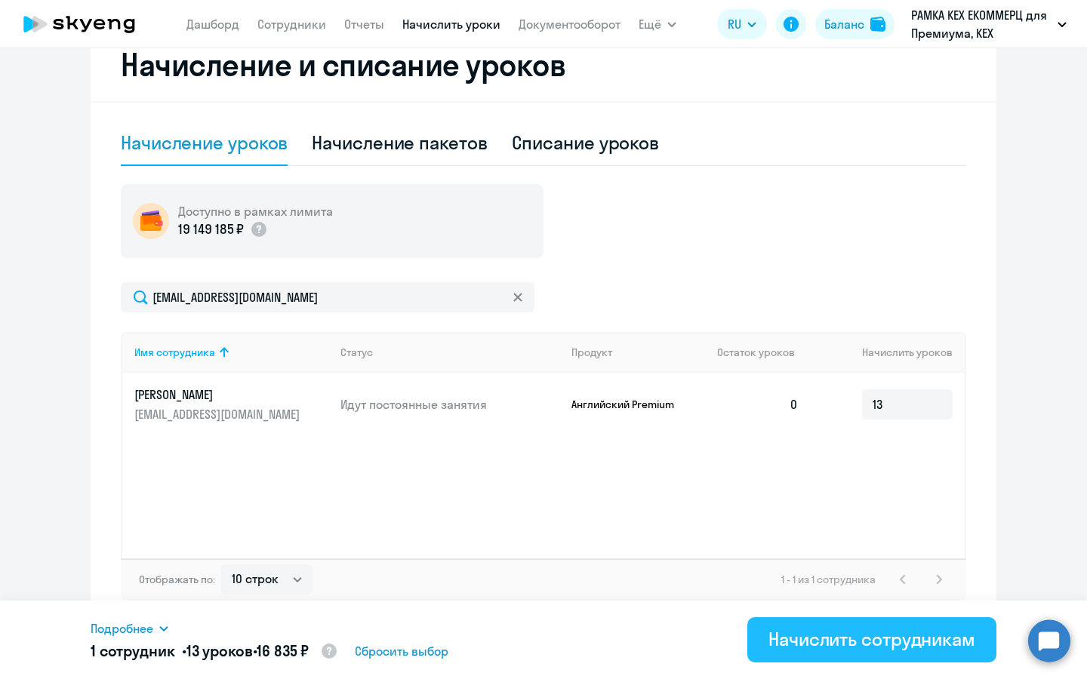
click at [811, 629] on div "Начислить сотрудникам" at bounding box center [871, 639] width 207 height 24
